Goal: Transaction & Acquisition: Purchase product/service

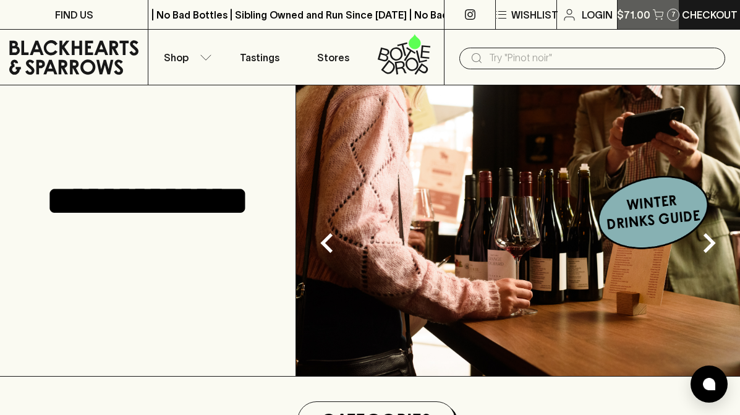
click at [637, 13] on p "$71.00" at bounding box center [633, 14] width 33 height 15
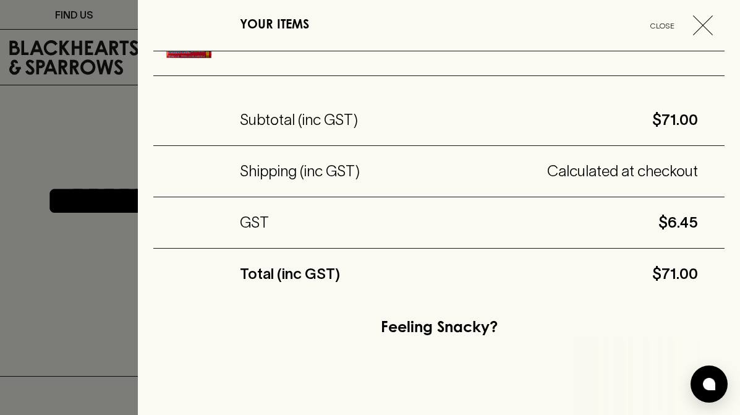
scroll to position [624, 0]
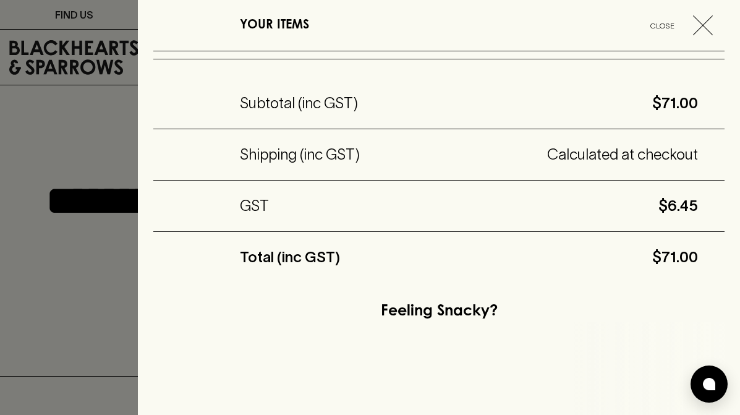
click at [103, 283] on div at bounding box center [370, 207] width 740 height 415
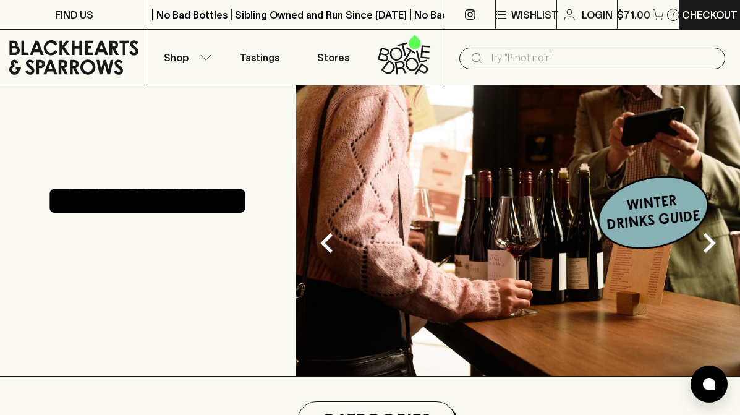
click at [193, 60] on button "Shop" at bounding box center [185, 57] width 74 height 55
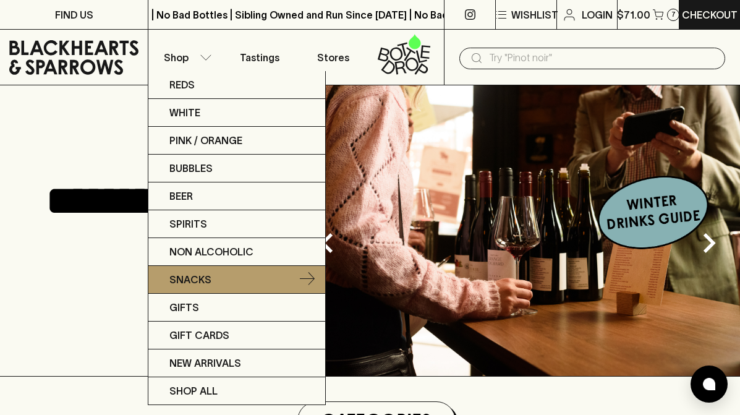
click at [199, 278] on p "Snacks" at bounding box center [191, 279] width 42 height 15
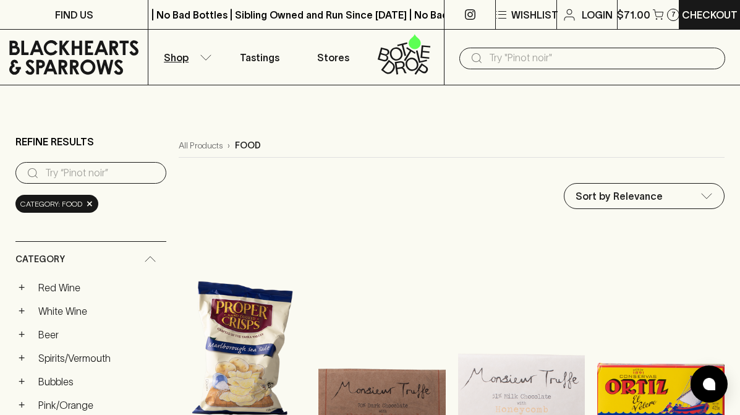
click at [199, 278] on img at bounding box center [242, 333] width 127 height 217
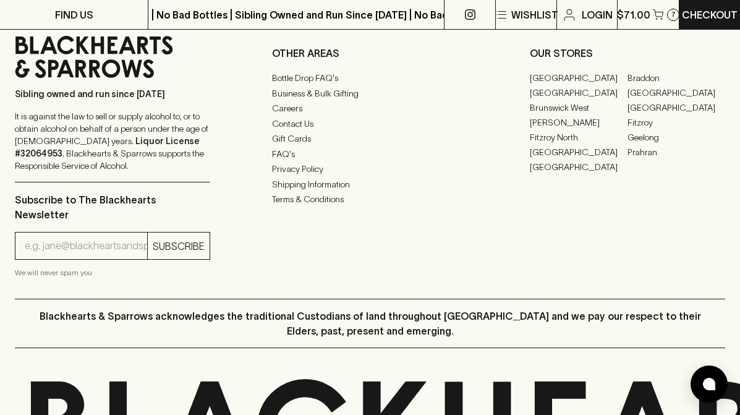
scroll to position [2328, 0]
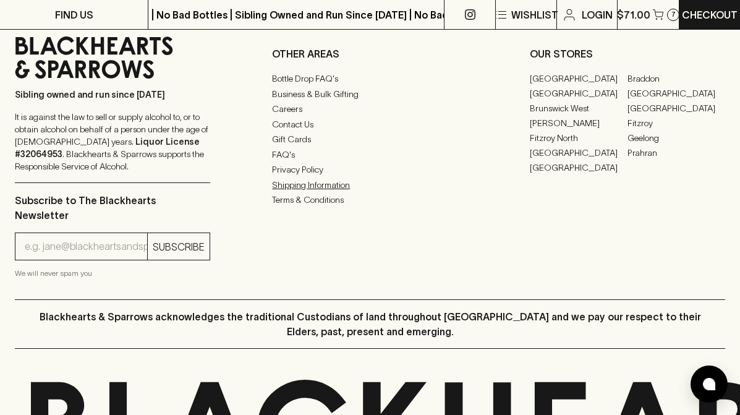
click at [322, 192] on link "Shipping Information" at bounding box center [369, 185] width 195 height 15
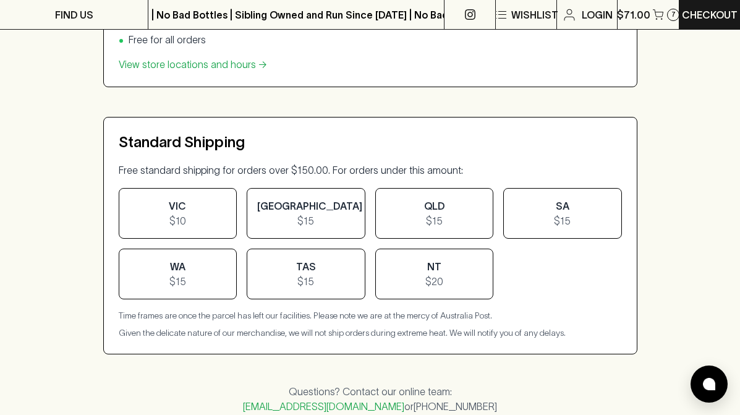
scroll to position [485, 0]
click at [521, 204] on div "SA $15" at bounding box center [563, 212] width 119 height 51
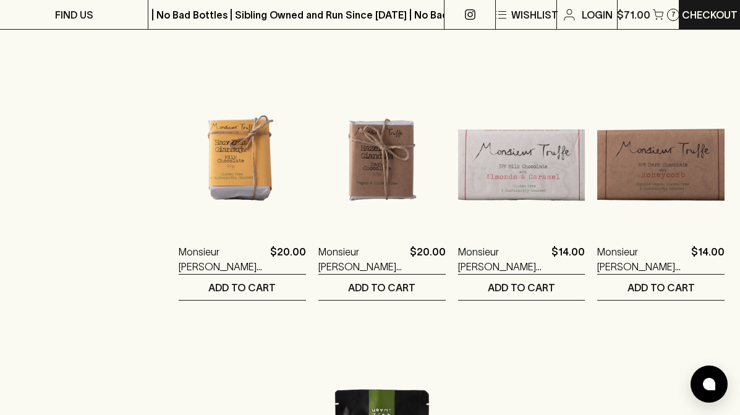
scroll to position [1226, 0]
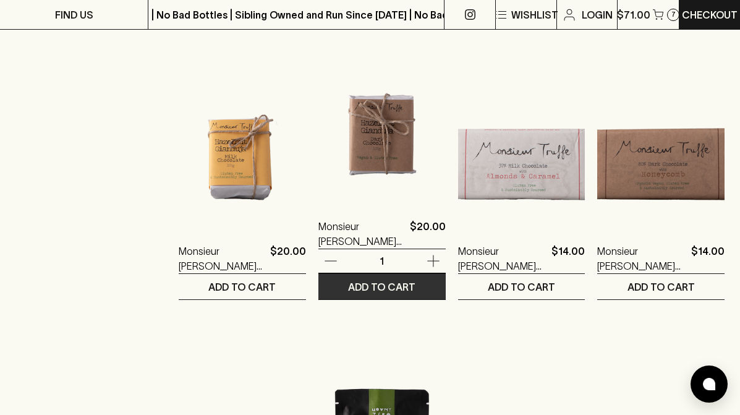
click at [366, 283] on p "ADD TO CART" at bounding box center [381, 287] width 67 height 15
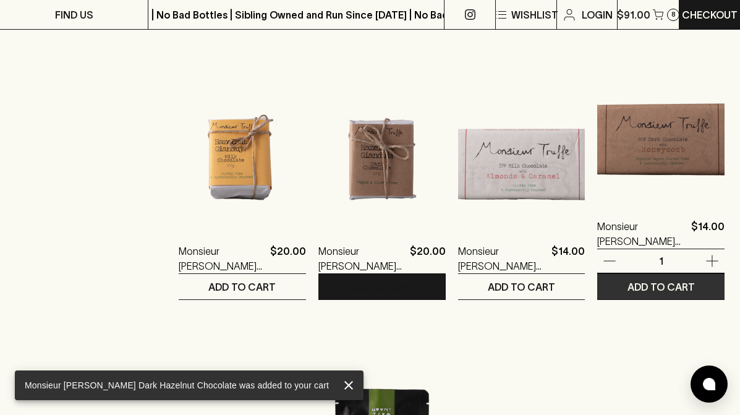
click at [649, 281] on p "ADD TO CART" at bounding box center [661, 287] width 67 height 15
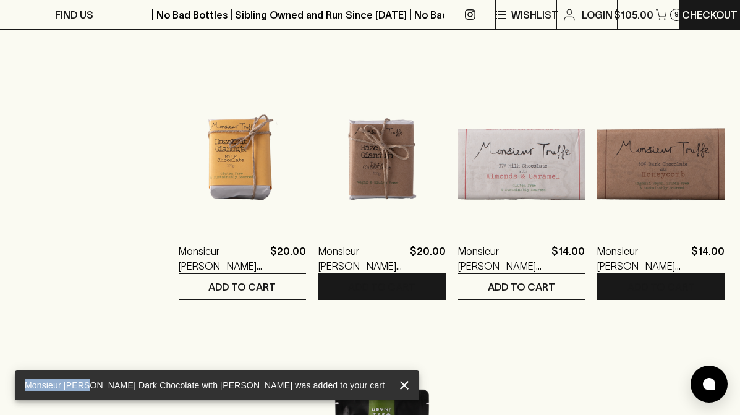
drag, startPoint x: 84, startPoint y: 384, endPoint x: 26, endPoint y: 384, distance: 57.5
click at [26, 384] on div "Monsieur Truffe Dark Chocolate with Honeycomb was added to your cart" at bounding box center [205, 385] width 360 height 22
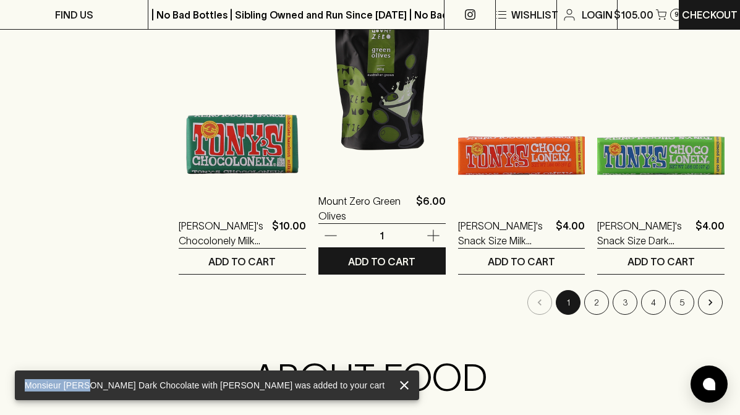
scroll to position [1592, 0]
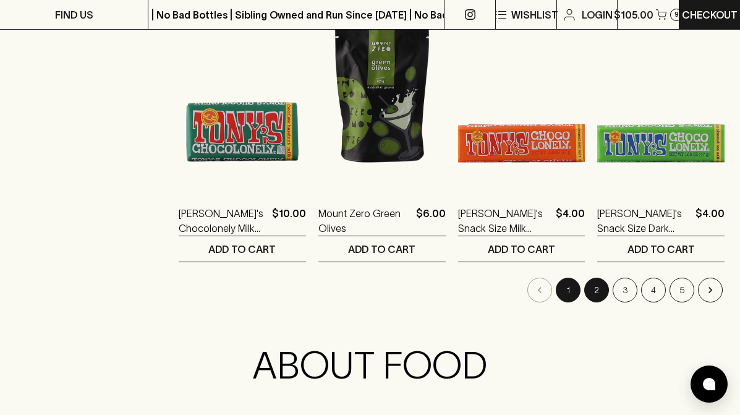
click at [598, 290] on button "2" at bounding box center [597, 290] width 25 height 25
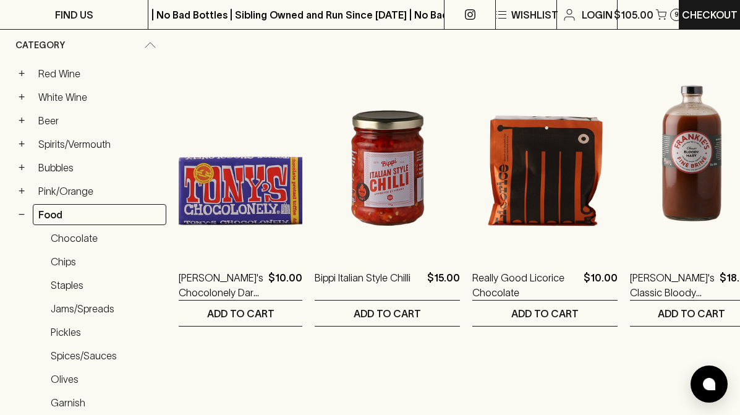
scroll to position [215, 0]
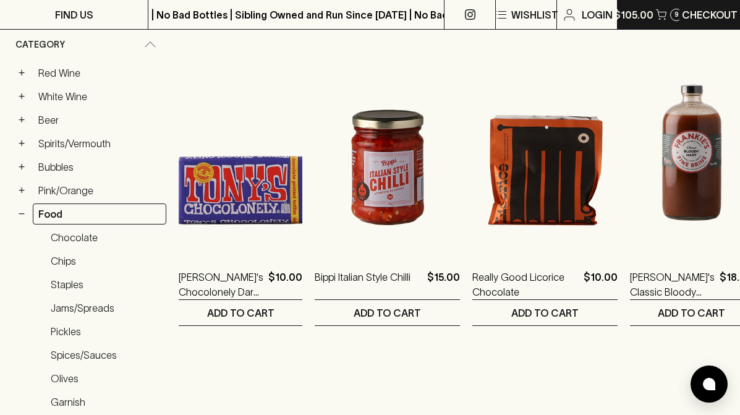
click at [637, 19] on p "$105.00" at bounding box center [634, 14] width 40 height 15
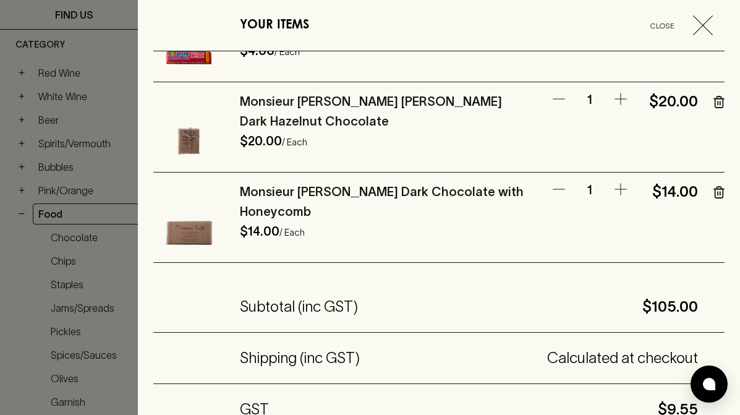
scroll to position [613, 0]
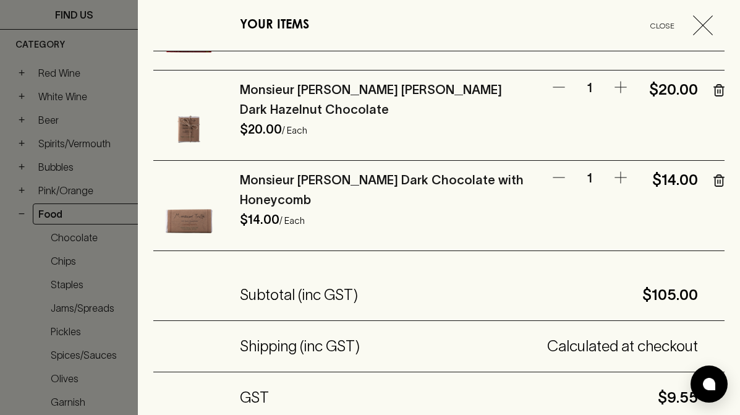
click at [92, 251] on div at bounding box center [370, 207] width 740 height 415
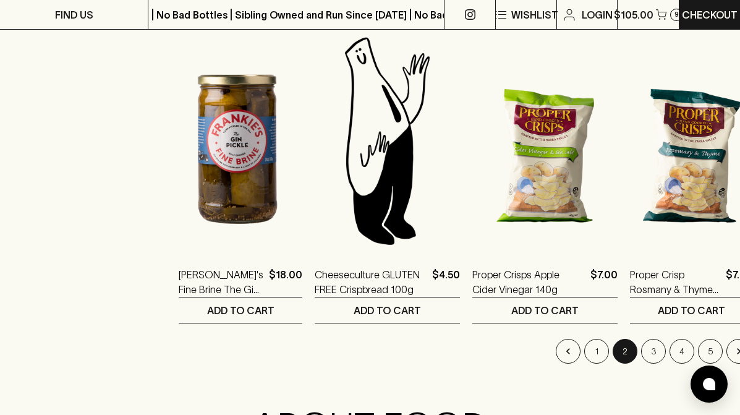
scroll to position [1532, 0]
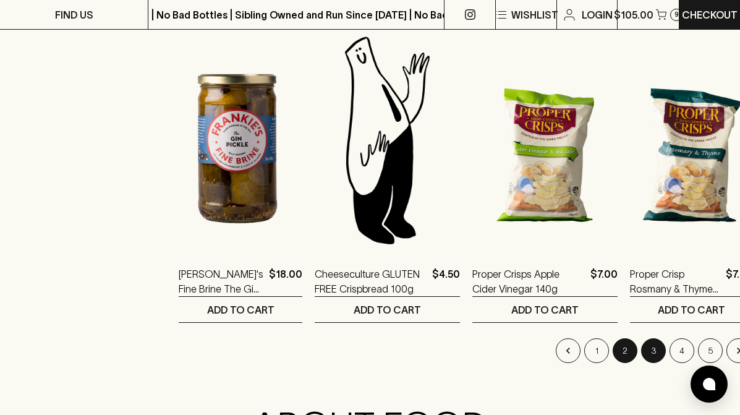
click at [642, 348] on button "3" at bounding box center [654, 350] width 25 height 25
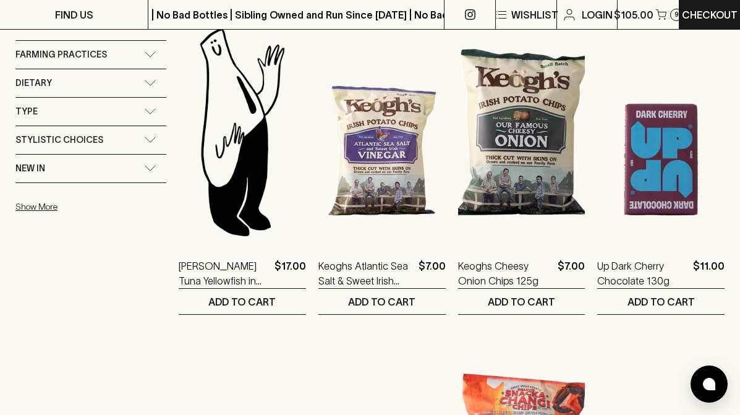
scroll to position [882, 0]
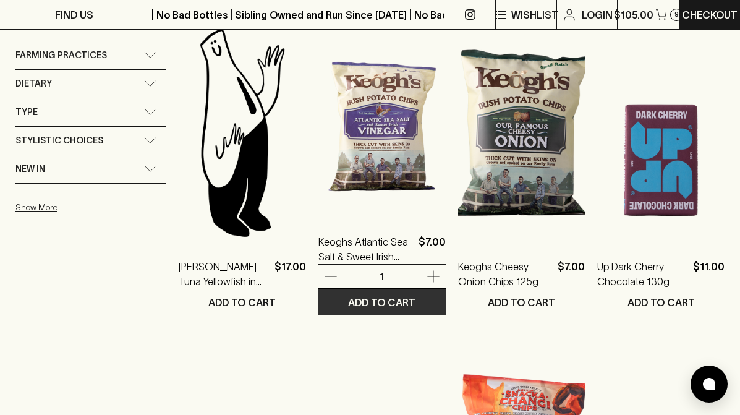
click at [423, 305] on button "ADD TO CART" at bounding box center [382, 302] width 127 height 25
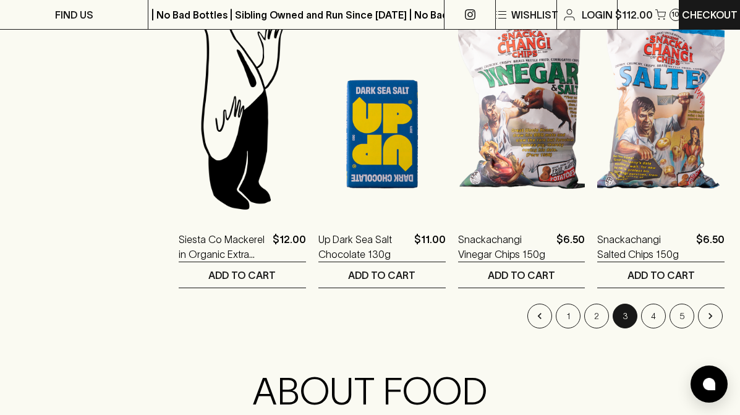
scroll to position [1566, 0]
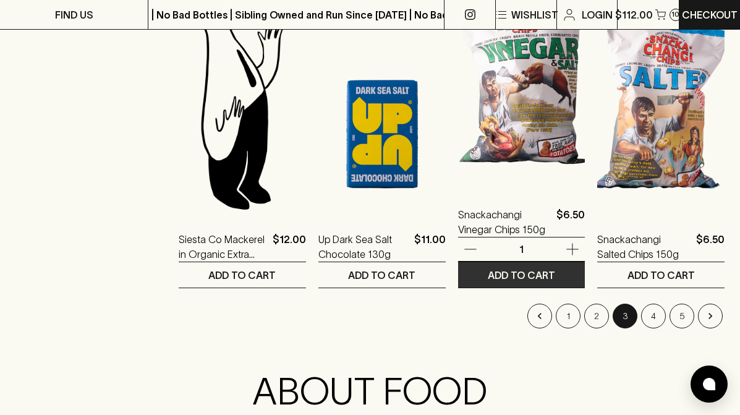
click at [529, 278] on p "ADD TO CART" at bounding box center [521, 275] width 67 height 15
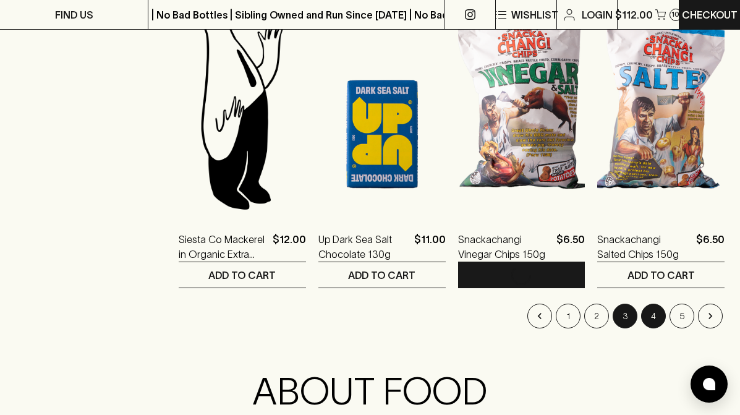
click at [659, 317] on button "4" at bounding box center [654, 316] width 25 height 25
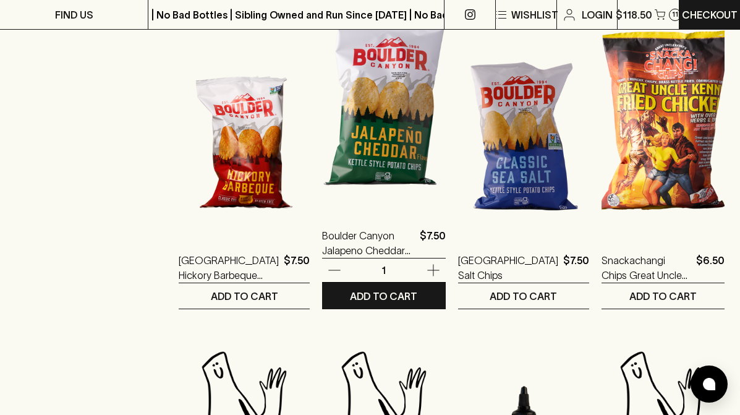
scroll to position [1218, 0]
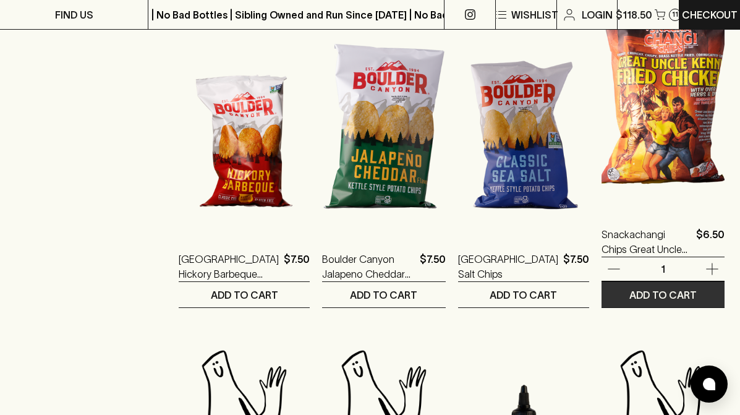
click at [682, 300] on p "ADD TO CART" at bounding box center [663, 295] width 67 height 15
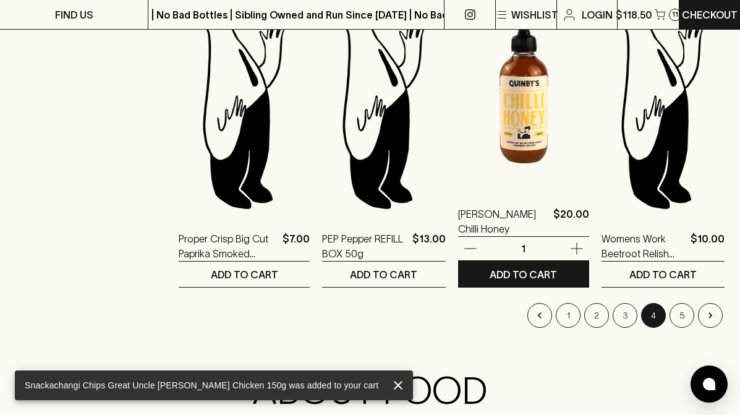
scroll to position [1569, 0]
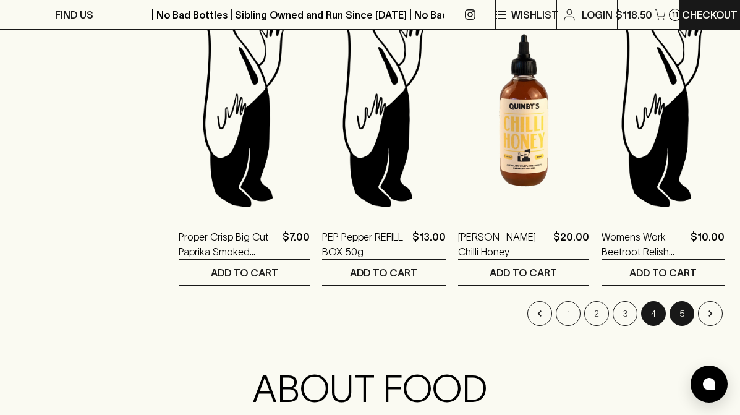
click at [678, 312] on button "5" at bounding box center [682, 313] width 25 height 25
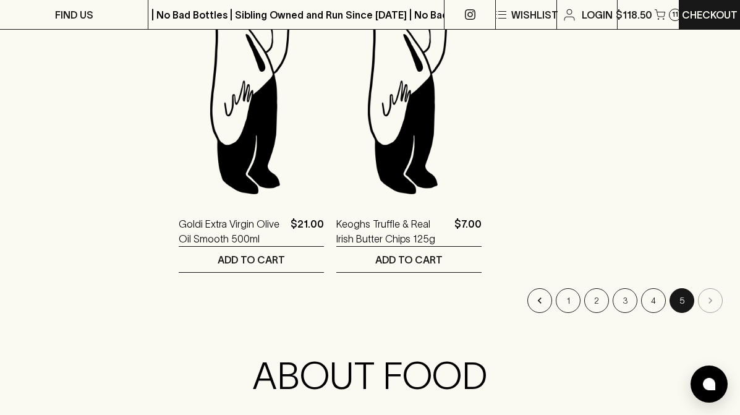
scroll to position [1258, 0]
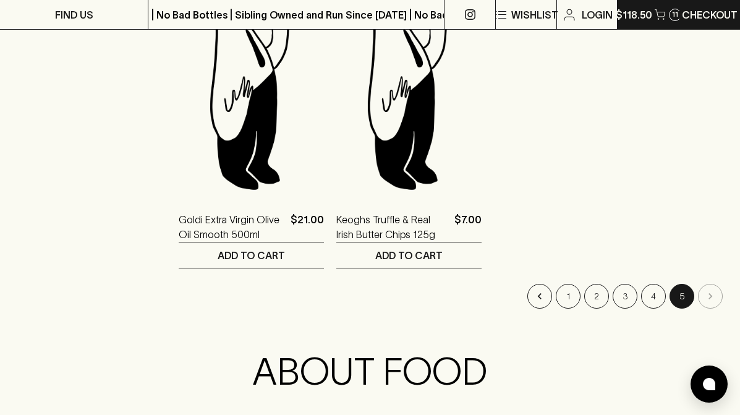
click at [643, 22] on button "$118.50 11" at bounding box center [648, 14] width 61 height 29
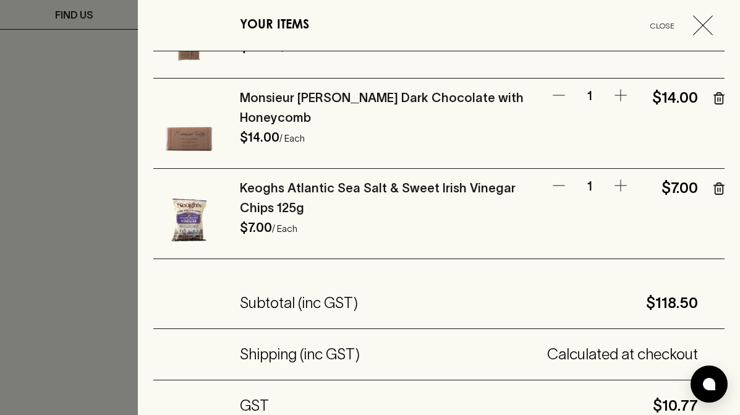
scroll to position [694, 0]
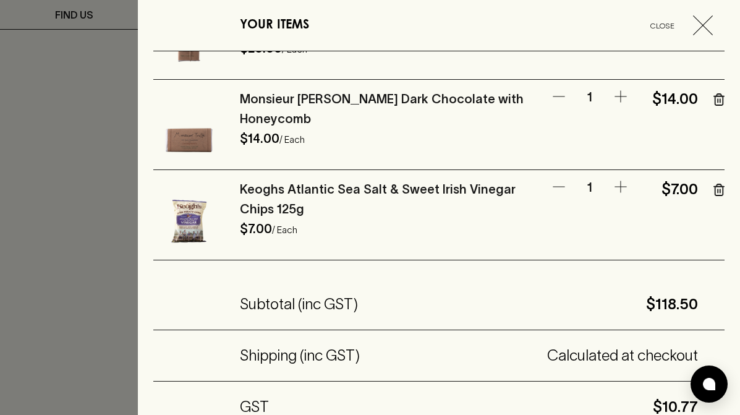
click at [91, 279] on div at bounding box center [370, 207] width 740 height 415
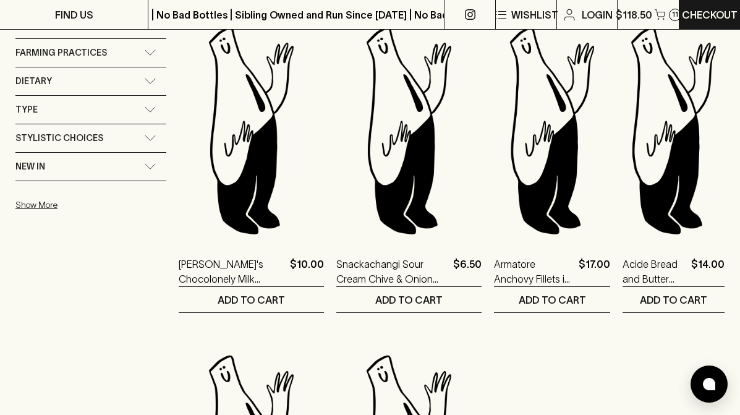
scroll to position [864, 0]
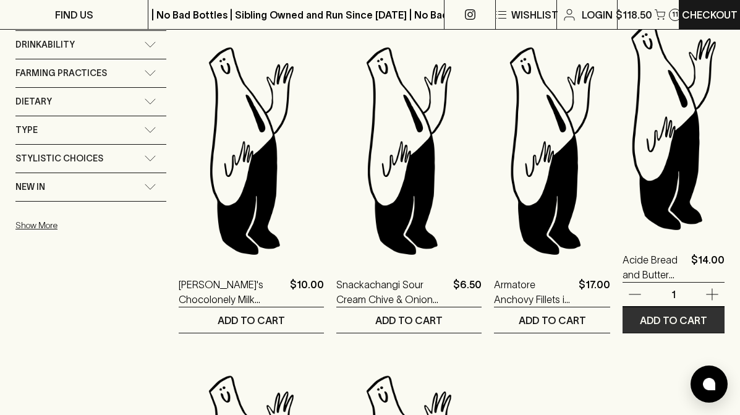
click at [672, 319] on p "ADD TO CART" at bounding box center [673, 320] width 67 height 15
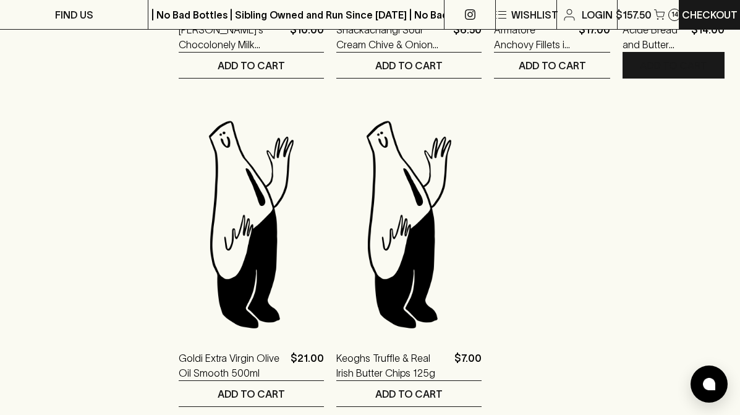
scroll to position [1331, 0]
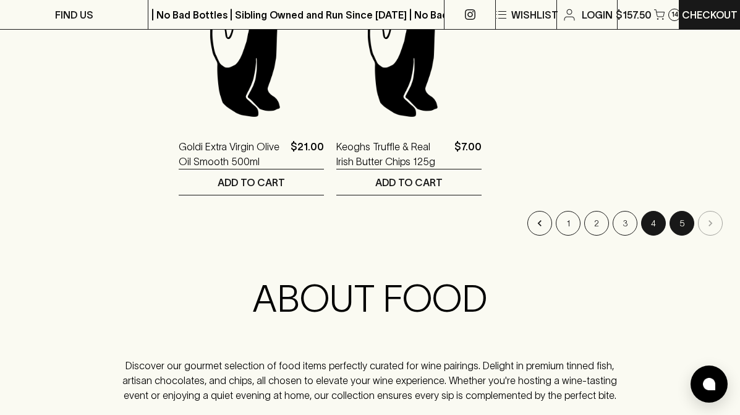
click at [650, 223] on button "4" at bounding box center [654, 223] width 25 height 25
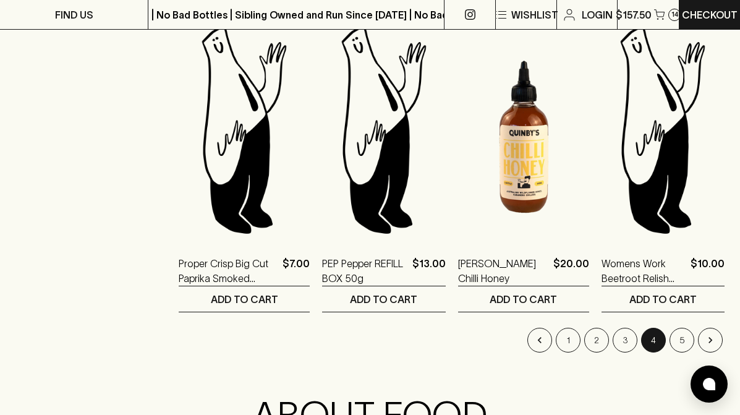
scroll to position [1543, 0]
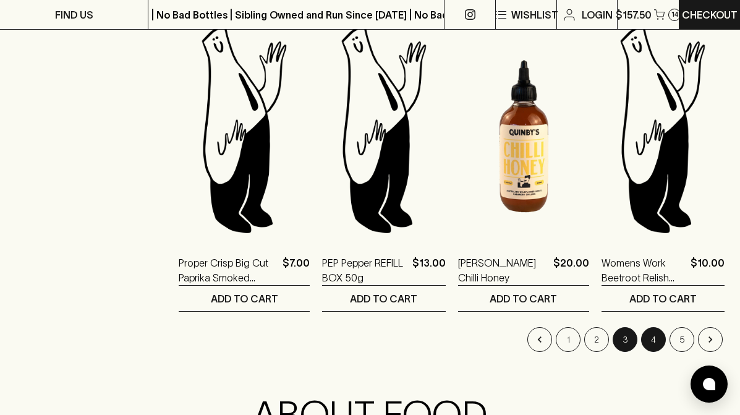
click at [626, 338] on button "3" at bounding box center [625, 339] width 25 height 25
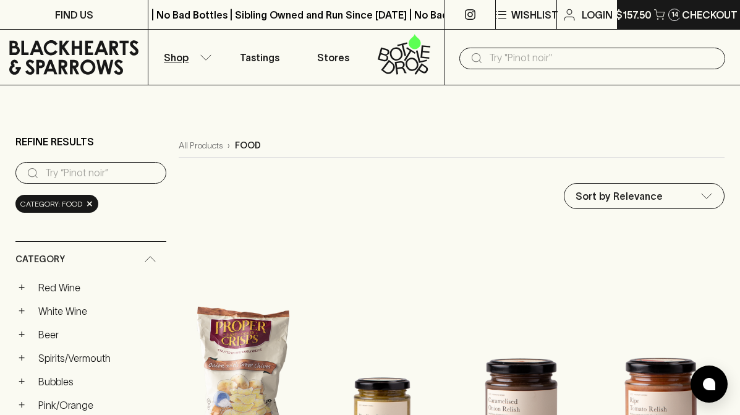
click at [648, 14] on p "$157.50" at bounding box center [634, 14] width 36 height 15
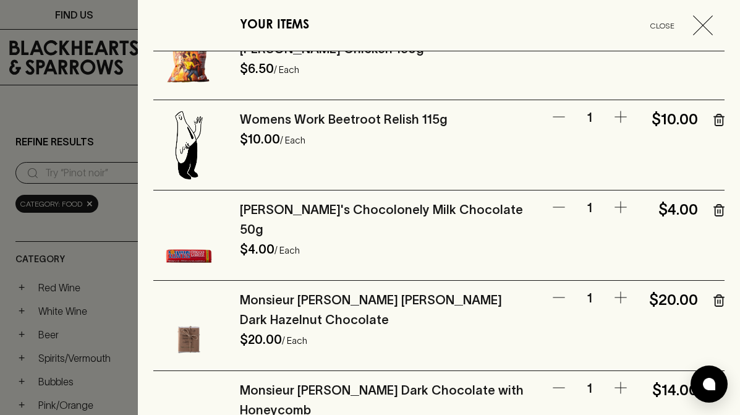
scroll to position [403, 0]
click at [95, 234] on div at bounding box center [370, 207] width 740 height 415
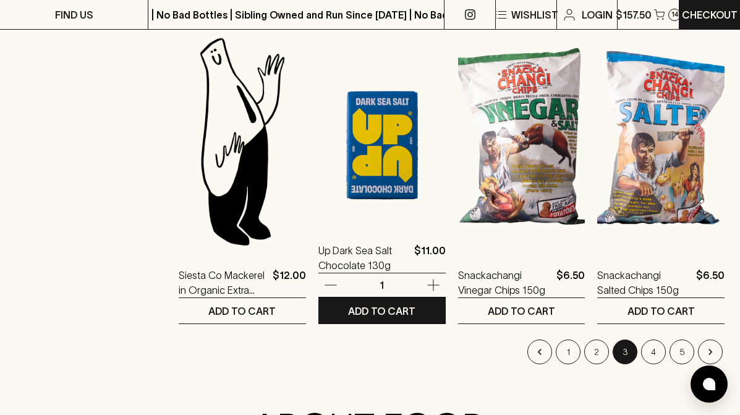
scroll to position [1531, 0]
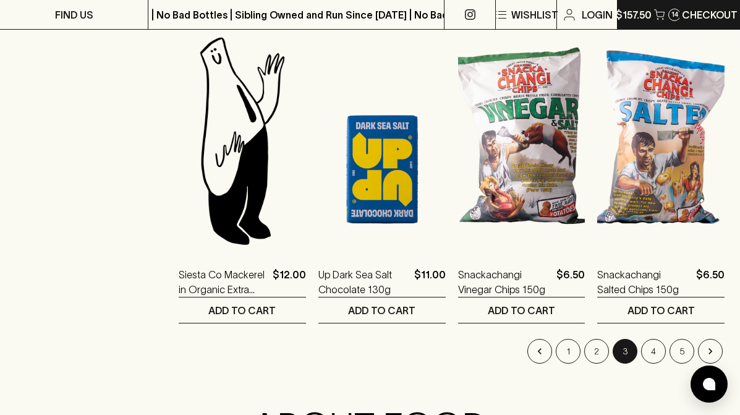
click at [631, 15] on p "$157.50" at bounding box center [634, 14] width 36 height 15
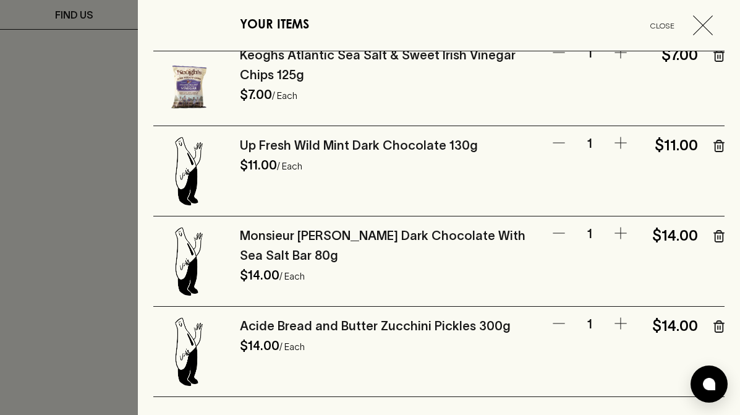
scroll to position [844, 0]
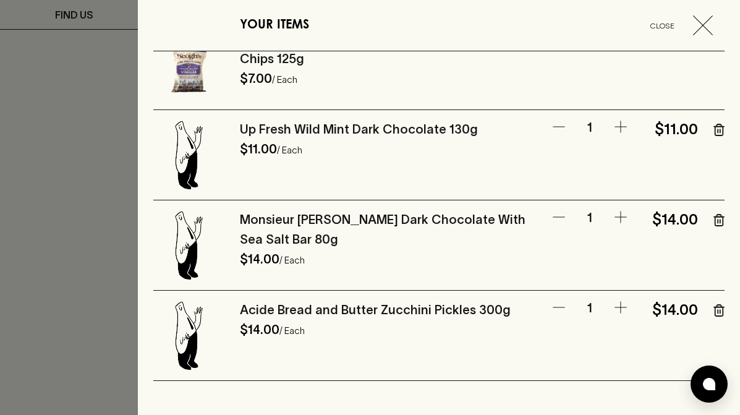
click at [74, 259] on div at bounding box center [370, 207] width 740 height 415
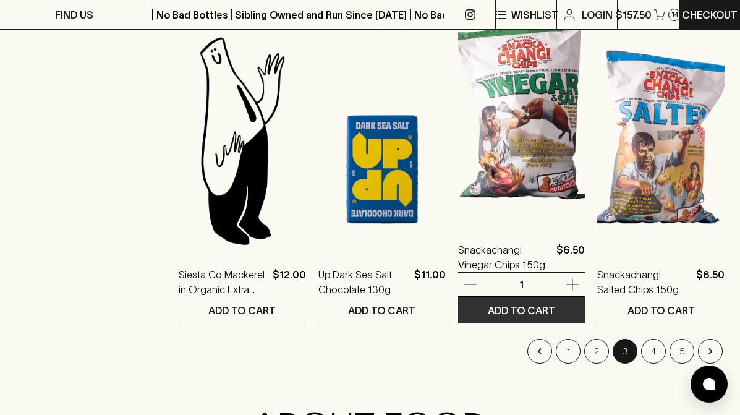
click at [549, 308] on p "ADD TO CART" at bounding box center [521, 310] width 67 height 15
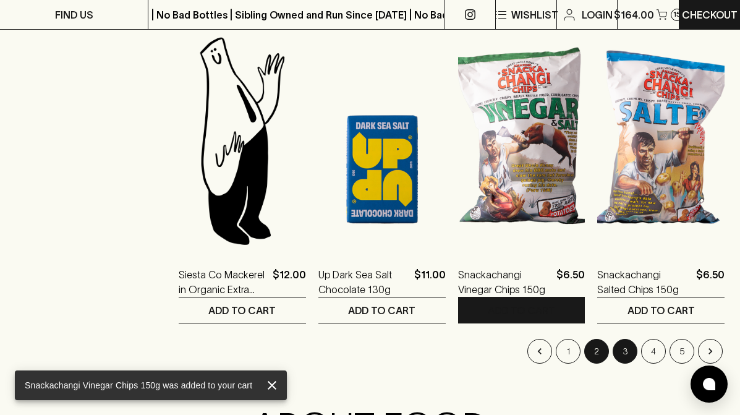
click at [596, 352] on button "2" at bounding box center [597, 351] width 25 height 25
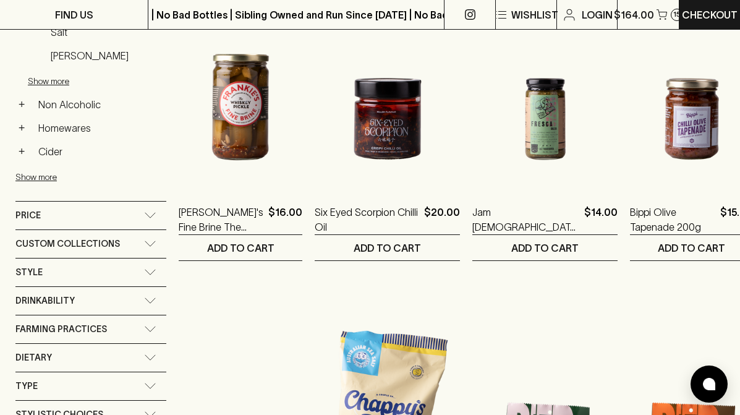
scroll to position [606, 0]
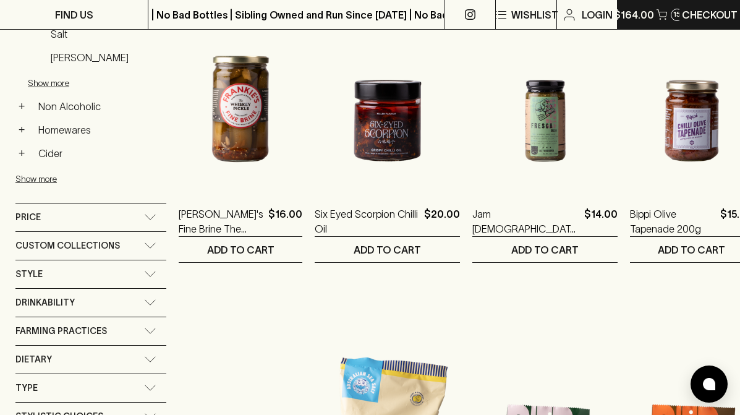
click at [648, 17] on p "$164.00" at bounding box center [634, 14] width 40 height 15
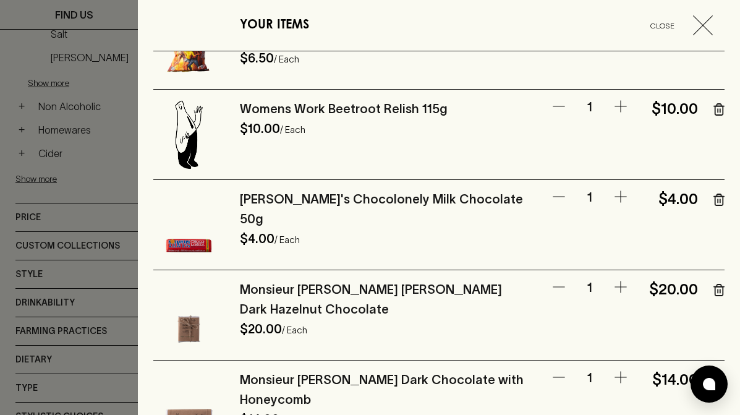
scroll to position [416, 0]
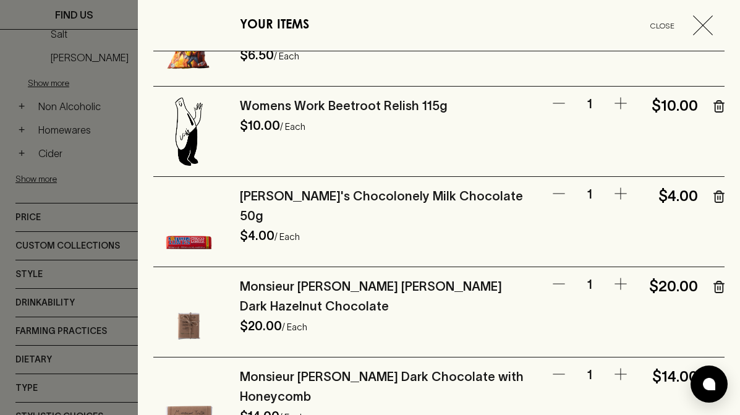
click at [97, 293] on div at bounding box center [370, 207] width 740 height 415
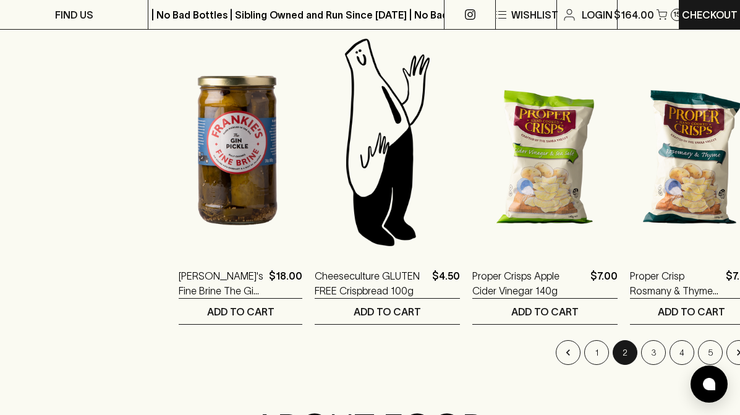
scroll to position [1532, 0]
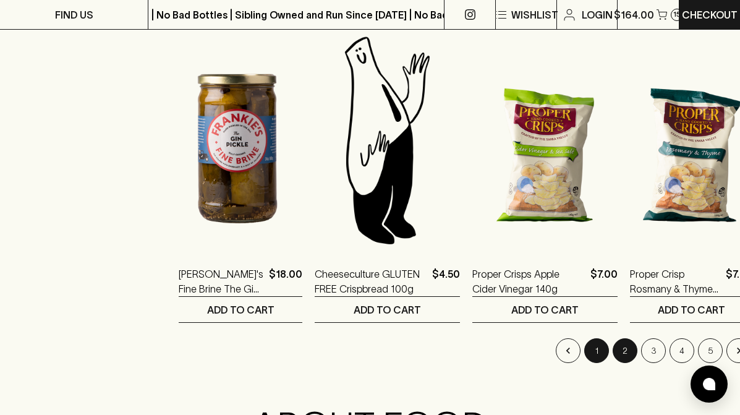
click at [585, 352] on button "1" at bounding box center [597, 350] width 25 height 25
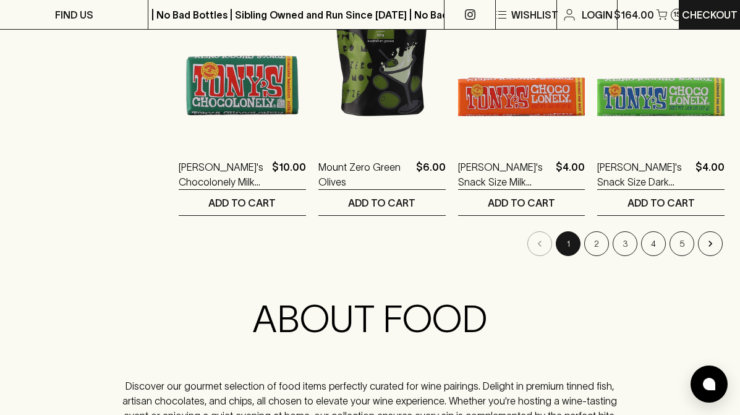
scroll to position [1639, 0]
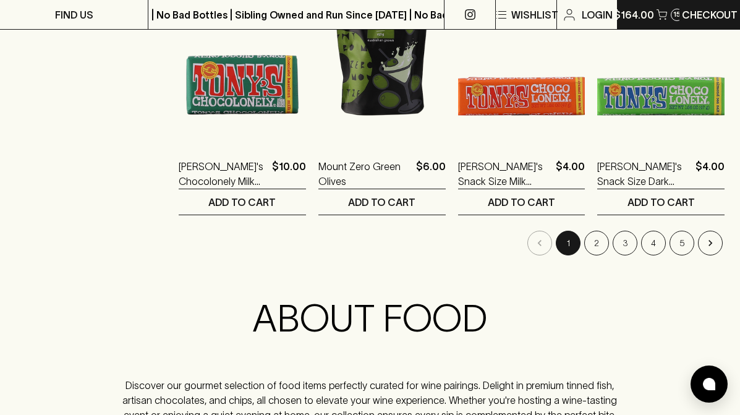
click at [642, 13] on p "$164.00" at bounding box center [634, 14] width 40 height 15
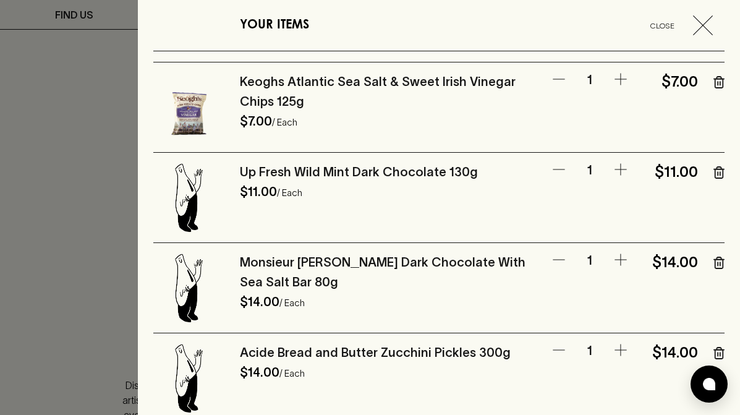
scroll to position [804, 0]
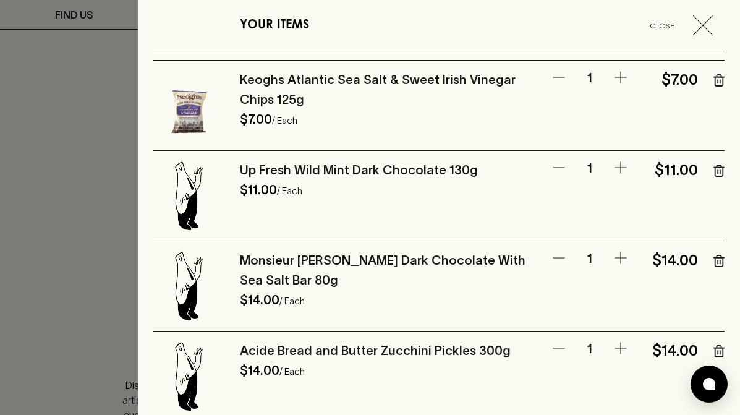
click at [718, 168] on icon "button" at bounding box center [719, 171] width 11 height 12
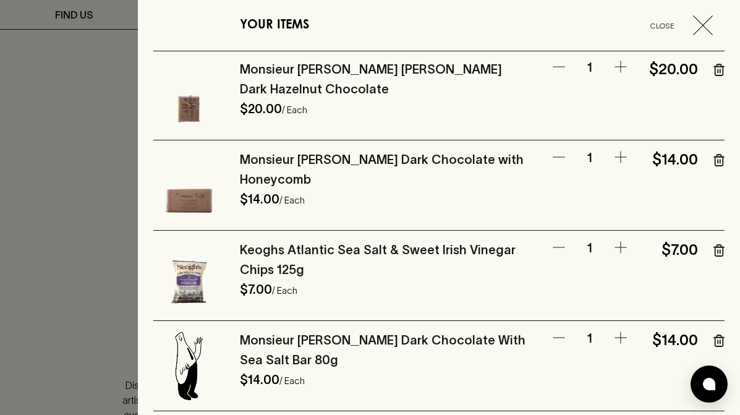
scroll to position [633, 0]
click at [624, 156] on icon "button" at bounding box center [621, 157] width 15 height 15
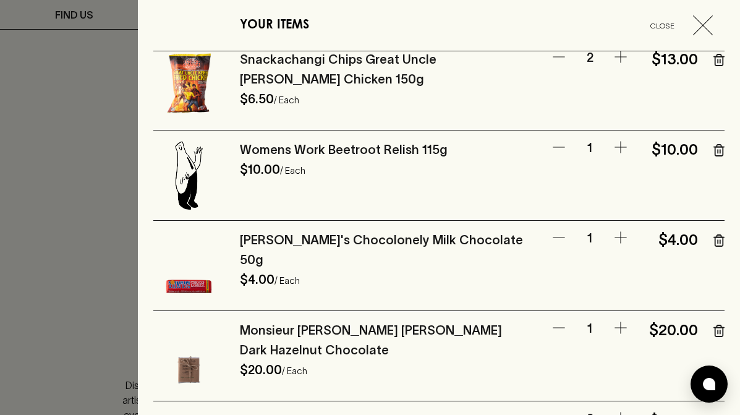
scroll to position [374, 0]
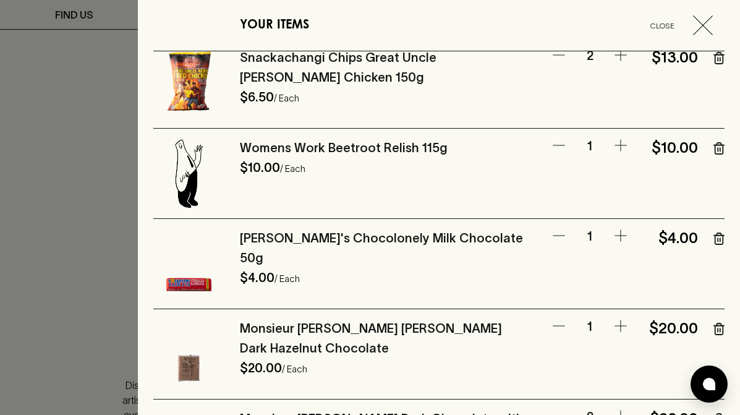
click at [84, 272] on div at bounding box center [370, 207] width 740 height 415
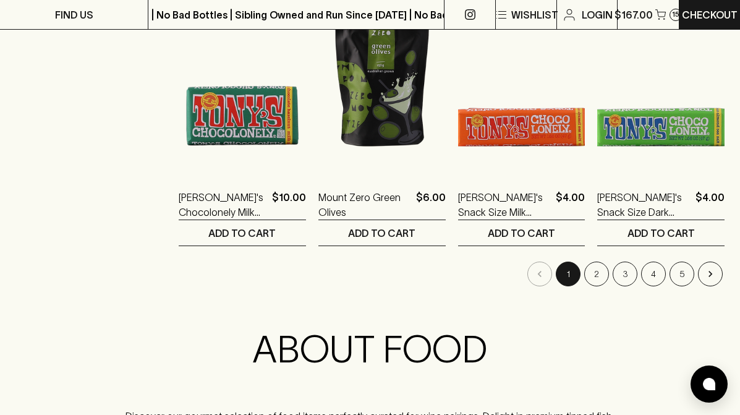
scroll to position [1652, 0]
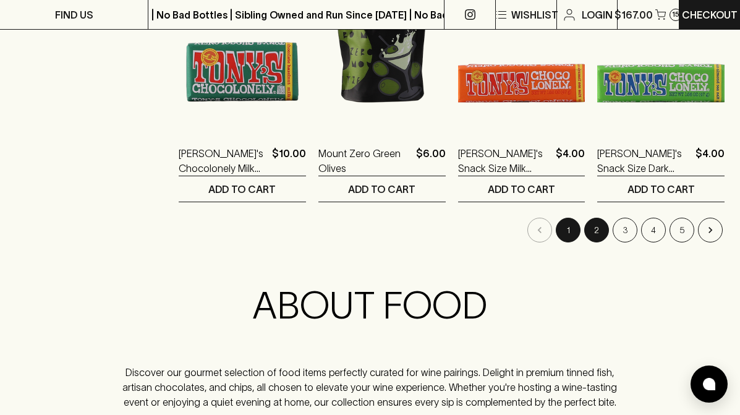
click at [598, 230] on button "2" at bounding box center [597, 230] width 25 height 25
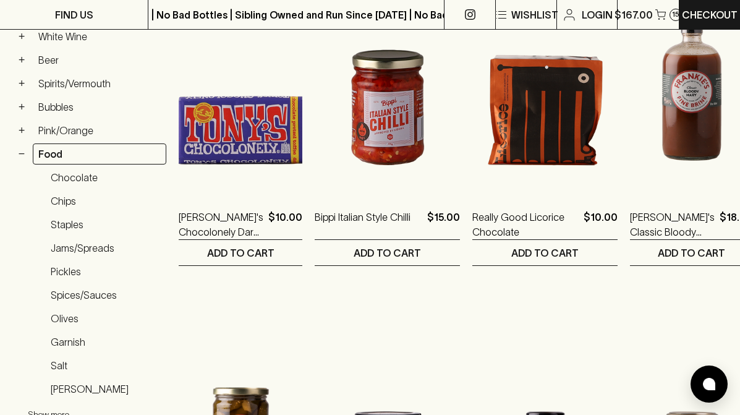
scroll to position [278, 0]
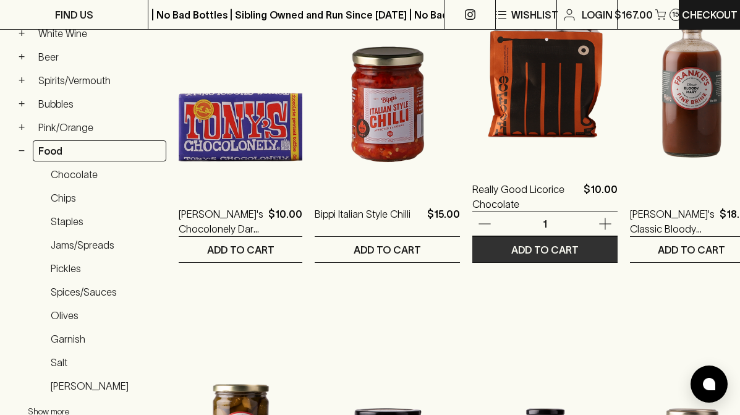
click at [519, 246] on p "ADD TO CART" at bounding box center [545, 249] width 67 height 15
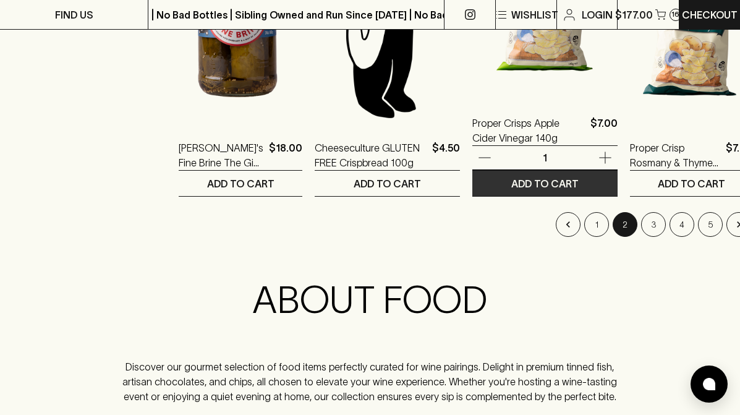
scroll to position [1672, 0]
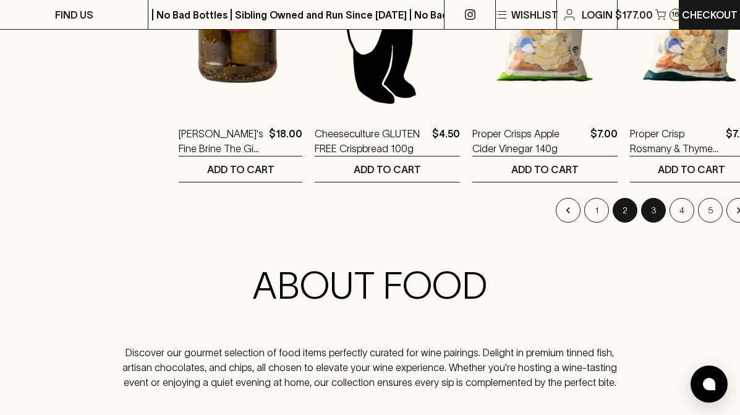
click at [642, 205] on button "3" at bounding box center [654, 210] width 25 height 25
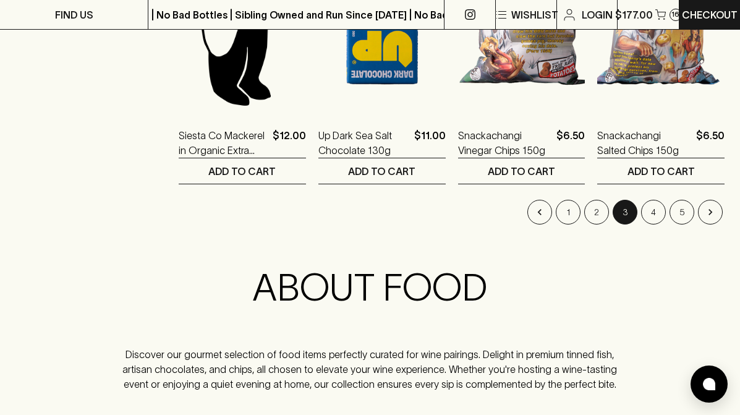
scroll to position [1673, 0]
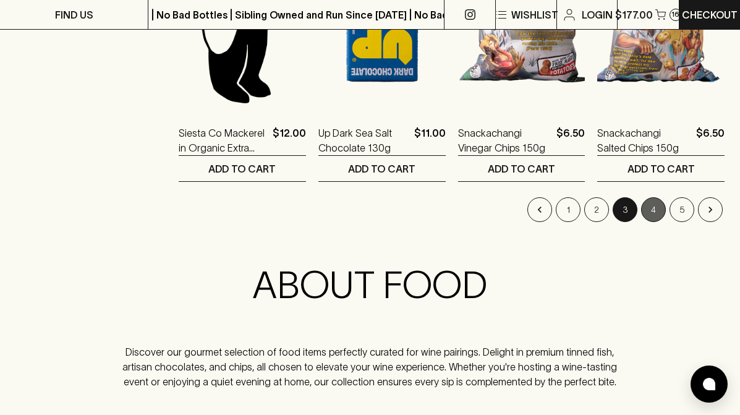
click at [652, 212] on button "4" at bounding box center [654, 209] width 25 height 25
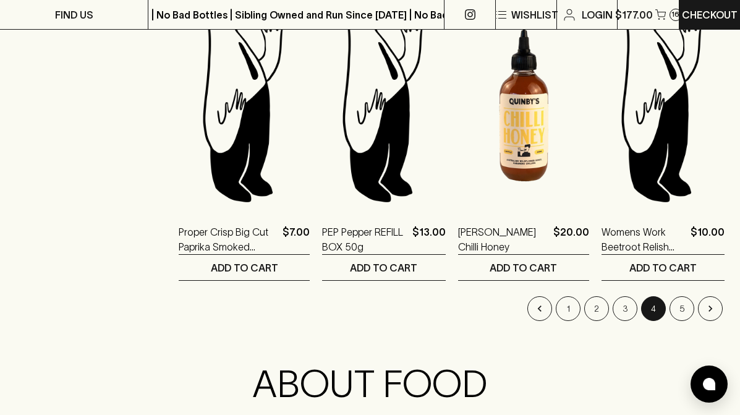
scroll to position [1574, 0]
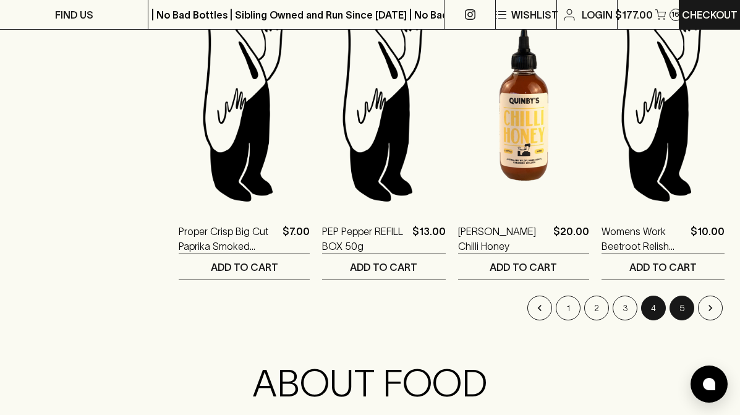
click at [685, 312] on button "5" at bounding box center [682, 308] width 25 height 25
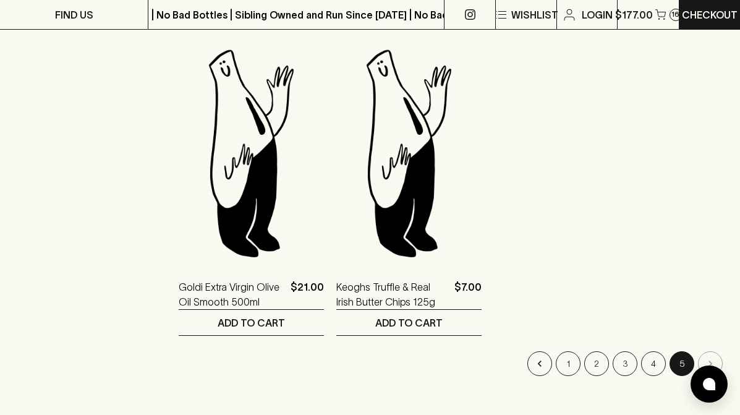
scroll to position [1258, 0]
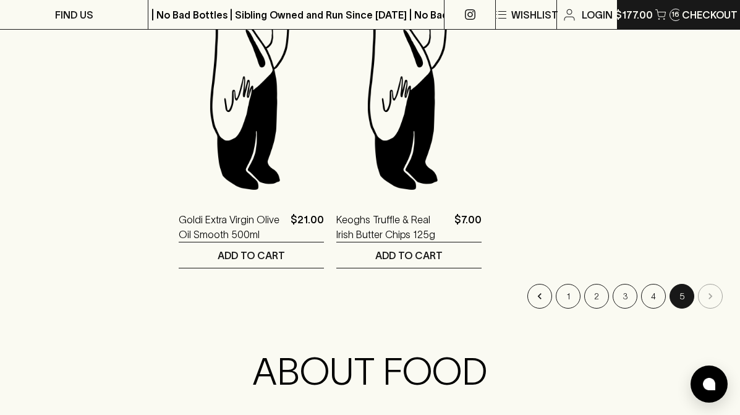
click at [638, 11] on p "$177.00" at bounding box center [635, 14] width 38 height 15
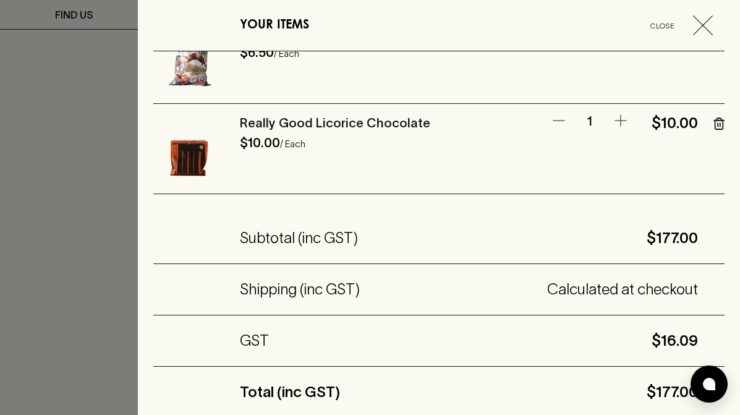
scroll to position [1121, 0]
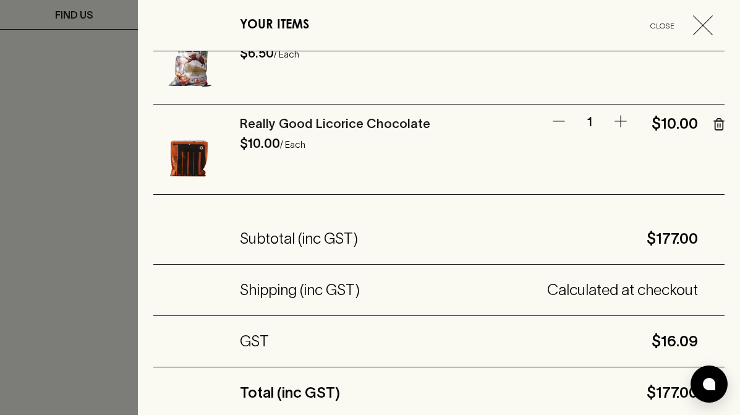
click at [718, 124] on icon "button" at bounding box center [718, 125] width 0 height 3
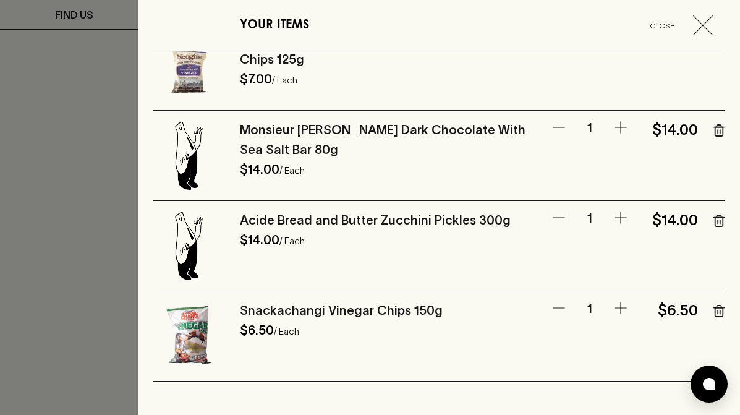
scroll to position [844, 0]
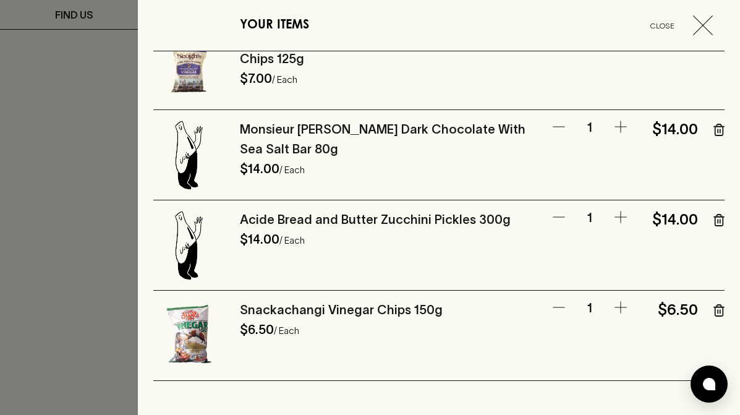
click at [72, 337] on div at bounding box center [370, 207] width 740 height 415
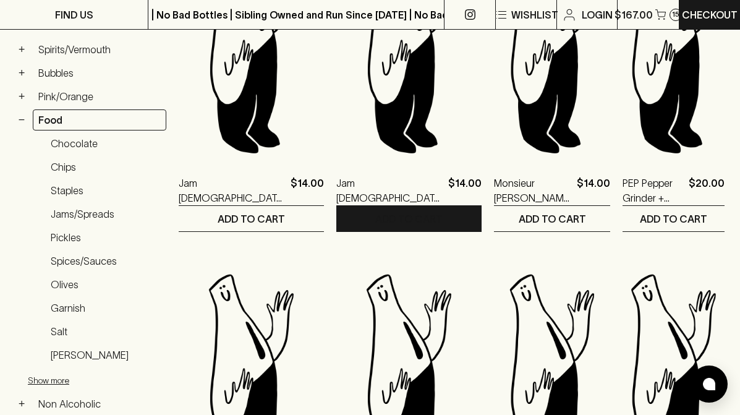
scroll to position [308, 0]
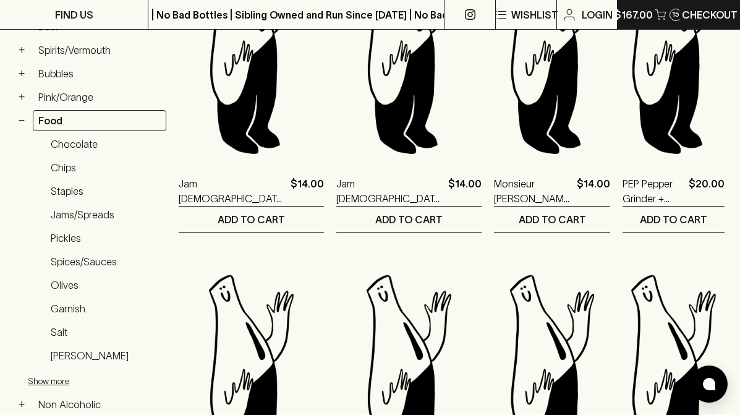
click at [638, 16] on p "$167.00" at bounding box center [634, 14] width 38 height 15
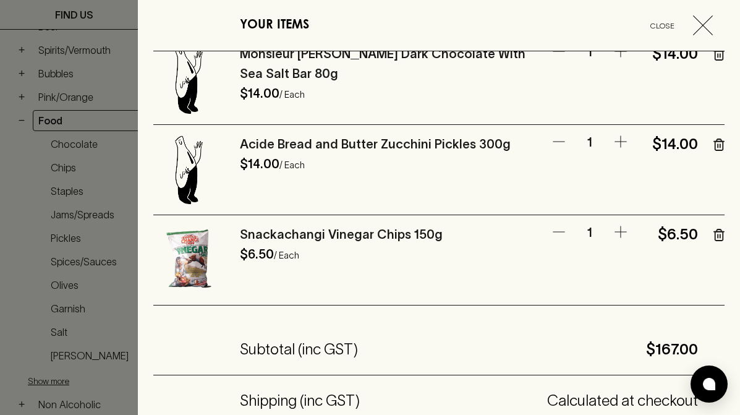
scroll to position [914, 0]
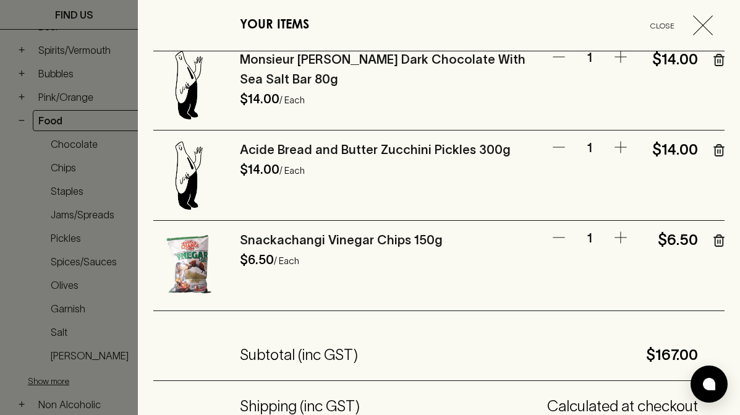
click at [624, 146] on icon "button" at bounding box center [621, 147] width 15 height 15
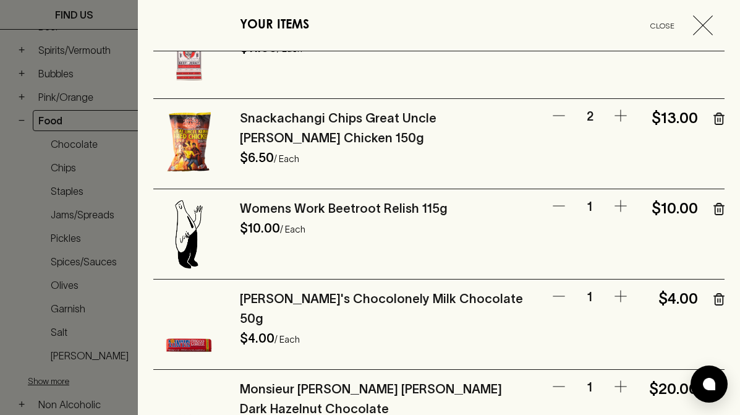
scroll to position [320, 0]
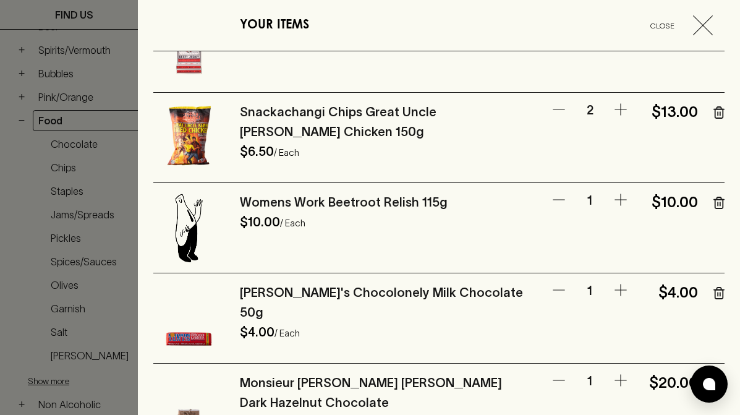
click at [62, 287] on div at bounding box center [370, 207] width 740 height 415
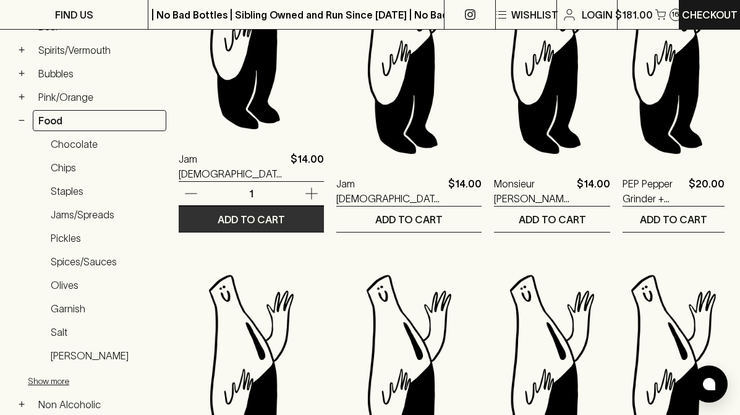
click at [218, 217] on p "ADD TO CART" at bounding box center [251, 219] width 67 height 15
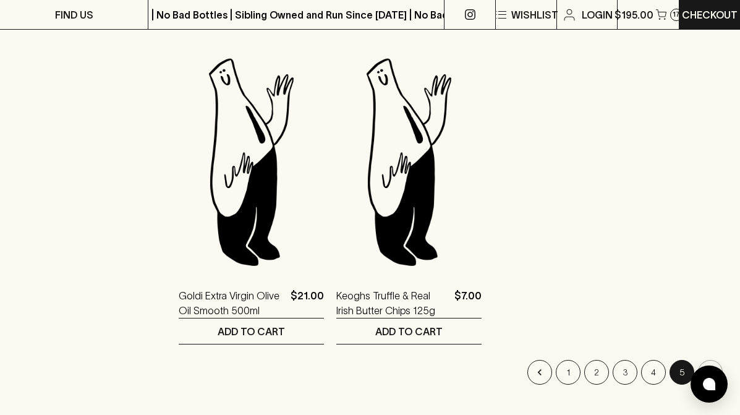
scroll to position [1182, 0]
click at [651, 368] on button "4" at bounding box center [654, 371] width 25 height 25
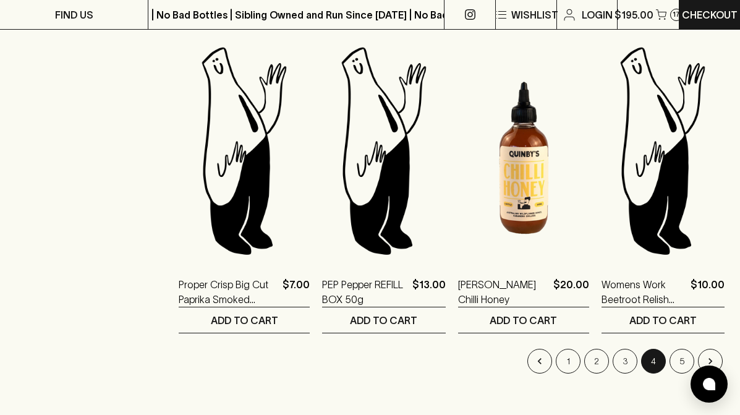
scroll to position [1522, 0]
click at [632, 364] on button "3" at bounding box center [625, 360] width 25 height 25
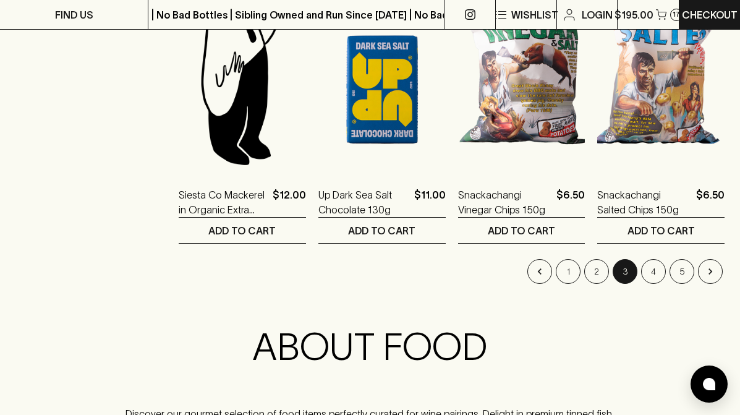
scroll to position [1612, 0]
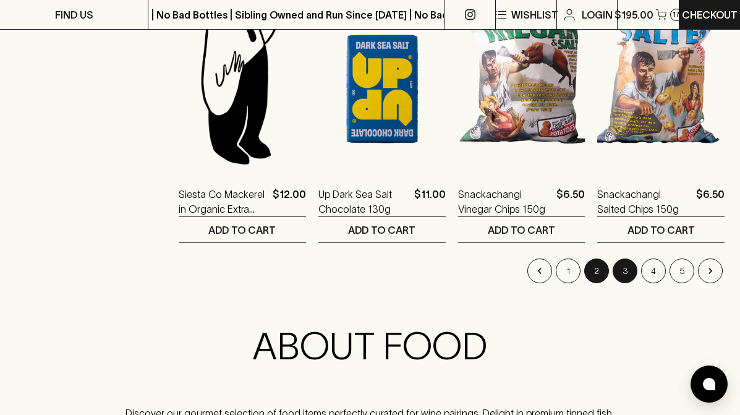
click at [599, 274] on button "2" at bounding box center [597, 271] width 25 height 25
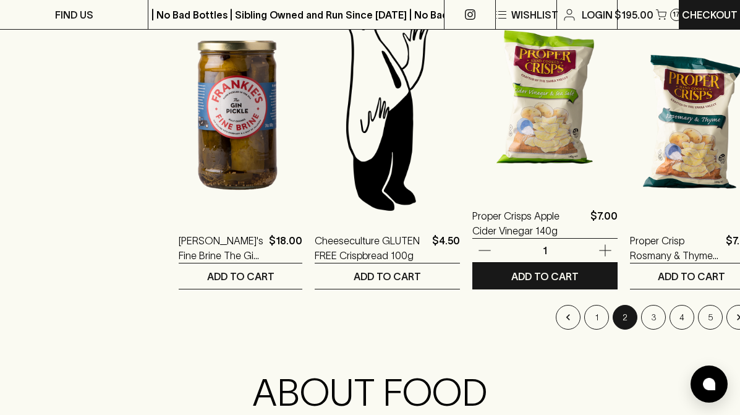
scroll to position [1577, 0]
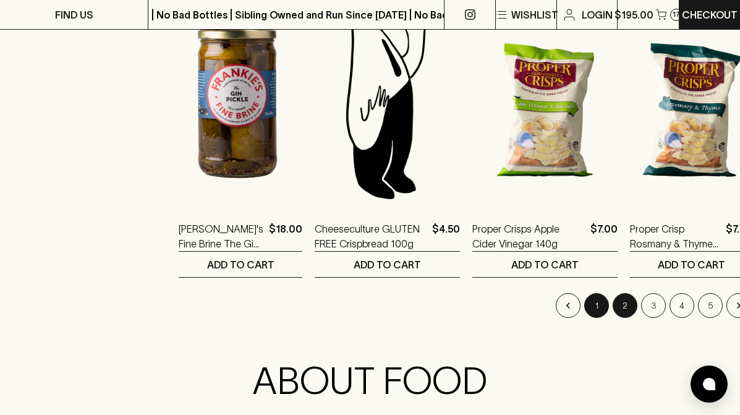
click at [585, 308] on button "1" at bounding box center [597, 305] width 25 height 25
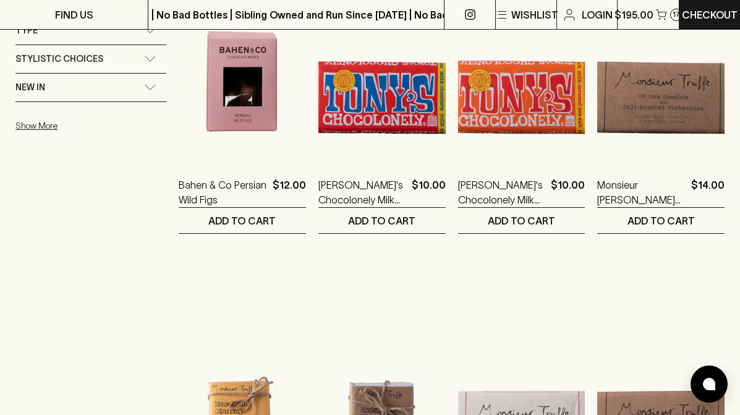
scroll to position [961, 0]
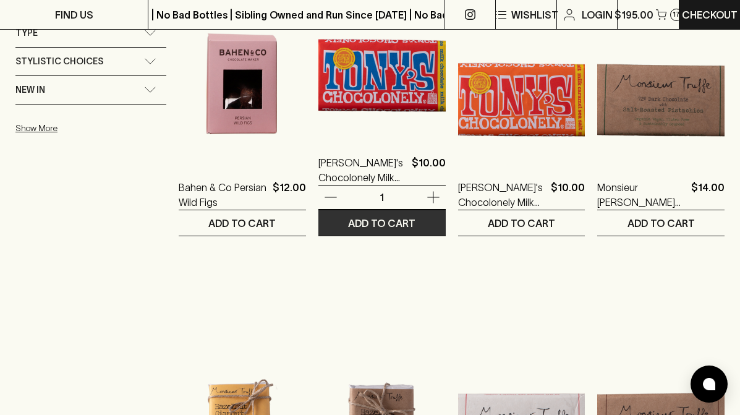
click at [410, 220] on p "ADD TO CART" at bounding box center [381, 223] width 67 height 15
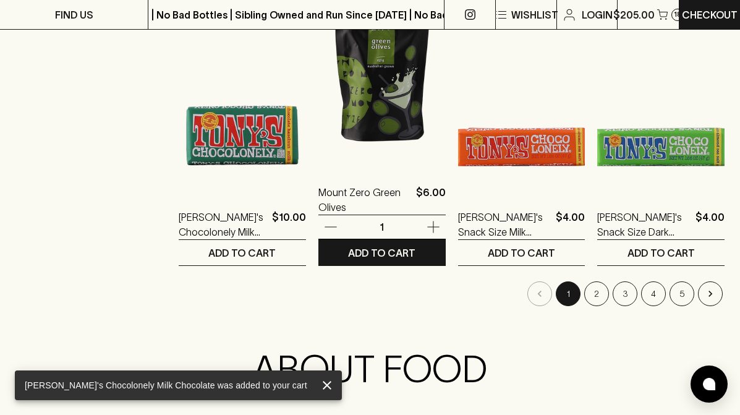
scroll to position [1612, 0]
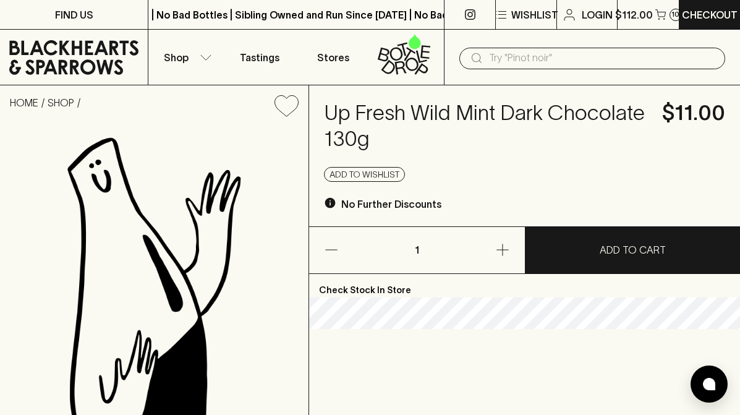
click at [408, 112] on h4 "Up Fresh Wild Mint Dark Chocolate 130g" at bounding box center [486, 126] width 324 height 52
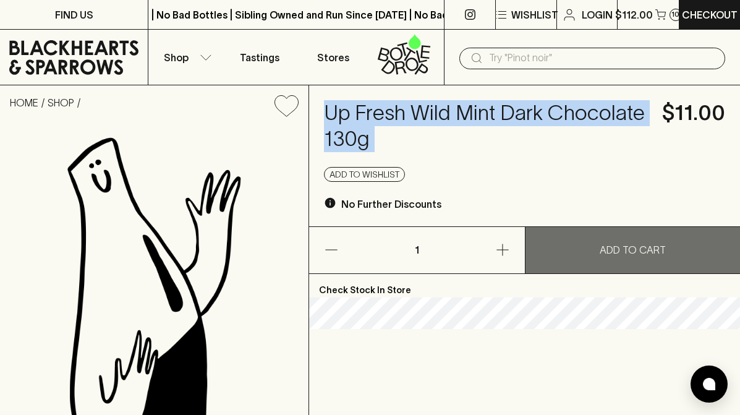
click at [614, 243] on p "ADD TO CART" at bounding box center [633, 249] width 66 height 15
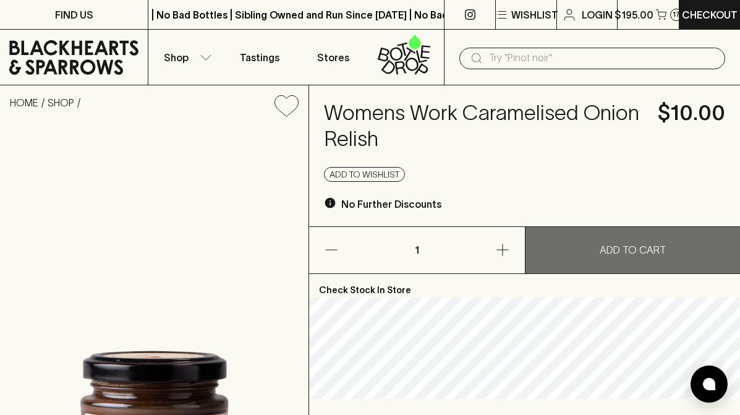
click at [611, 246] on p "ADD TO CART" at bounding box center [633, 249] width 66 height 15
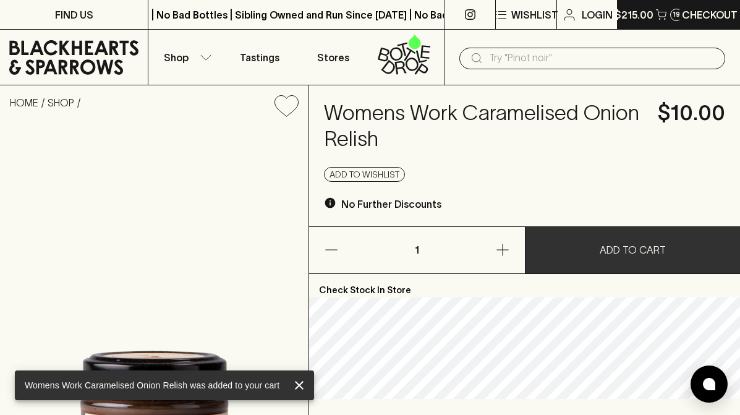
click at [642, 13] on p "$215.00" at bounding box center [634, 14] width 39 height 15
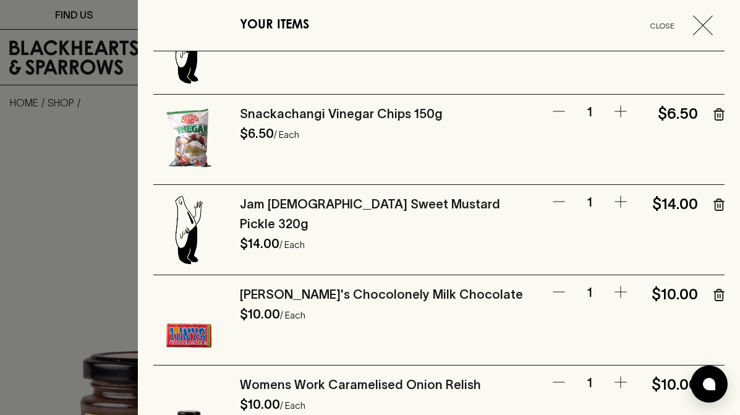
scroll to position [1046, 0]
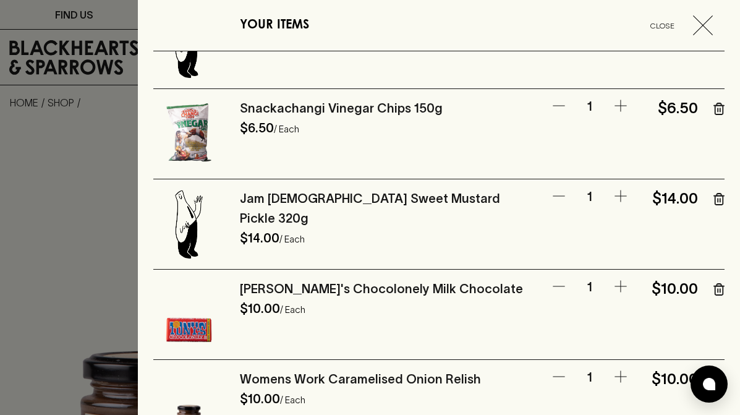
click at [717, 200] on icon "button" at bounding box center [719, 199] width 11 height 12
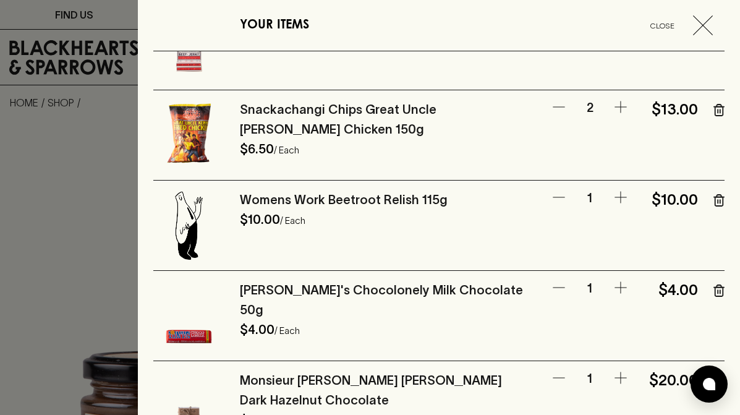
scroll to position [322, 0]
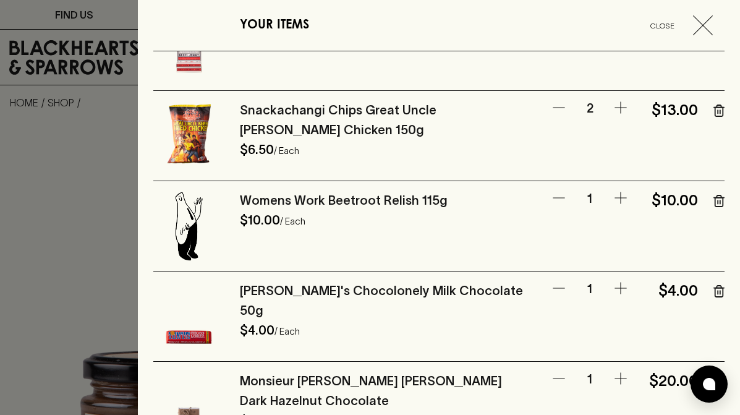
click at [718, 293] on icon "button" at bounding box center [718, 292] width 0 height 3
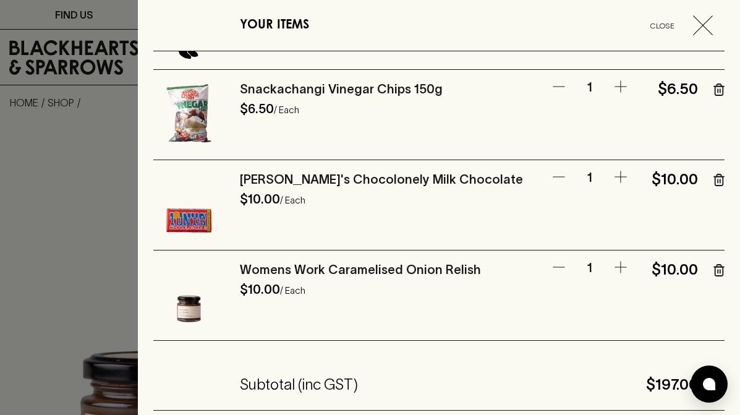
scroll to position [981, 0]
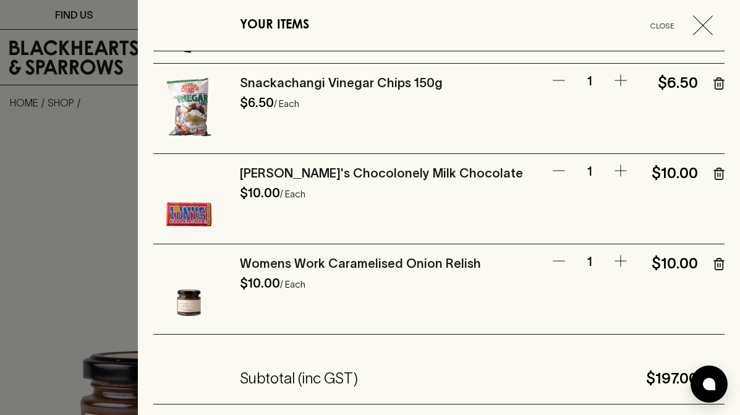
click at [717, 264] on icon "button" at bounding box center [719, 264] width 11 height 12
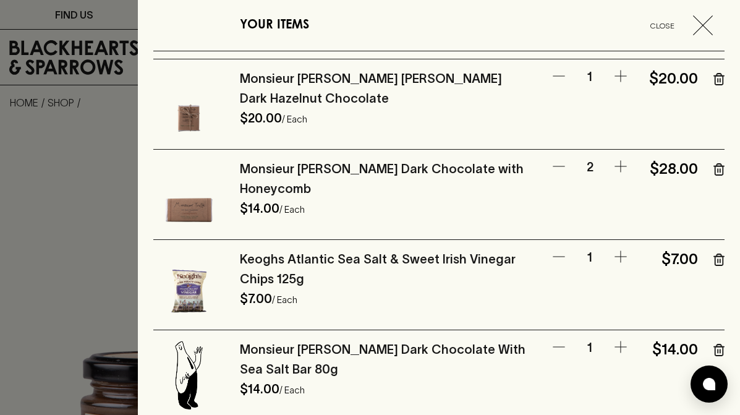
scroll to position [531, 0]
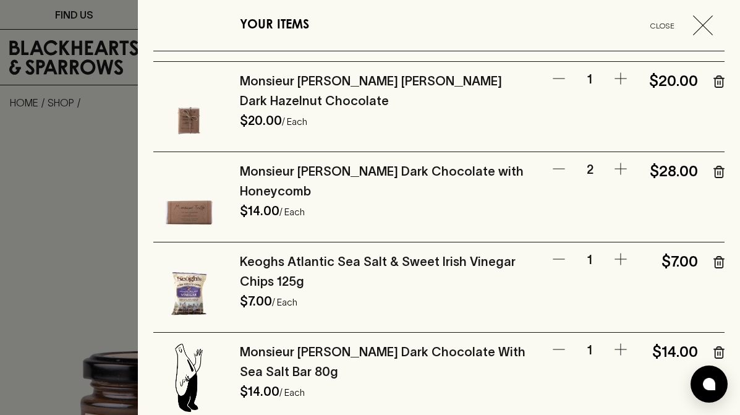
click at [560, 166] on icon "button" at bounding box center [559, 168] width 15 height 15
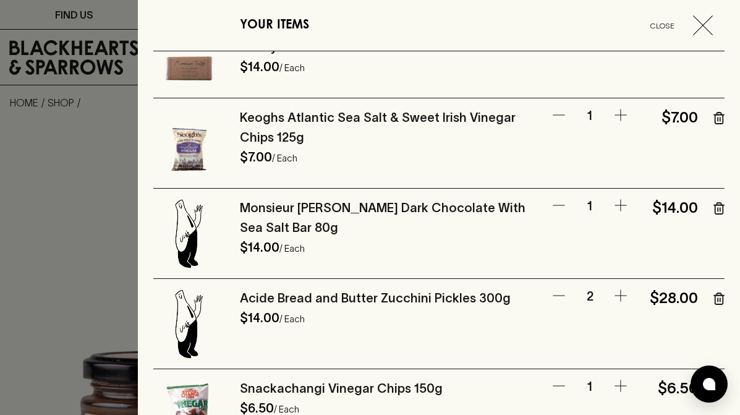
scroll to position [697, 0]
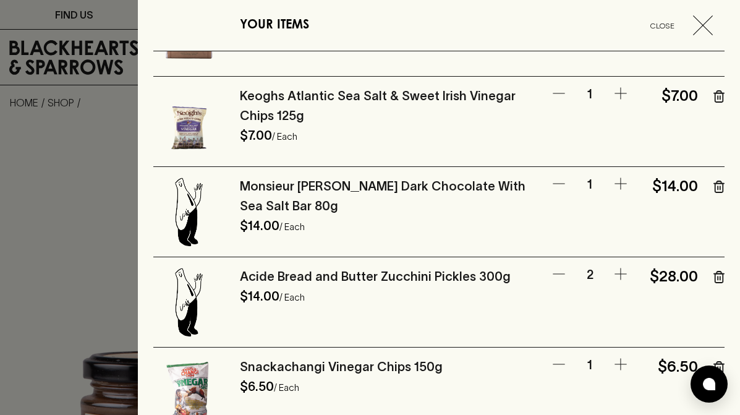
click at [717, 98] on icon "button" at bounding box center [719, 96] width 11 height 12
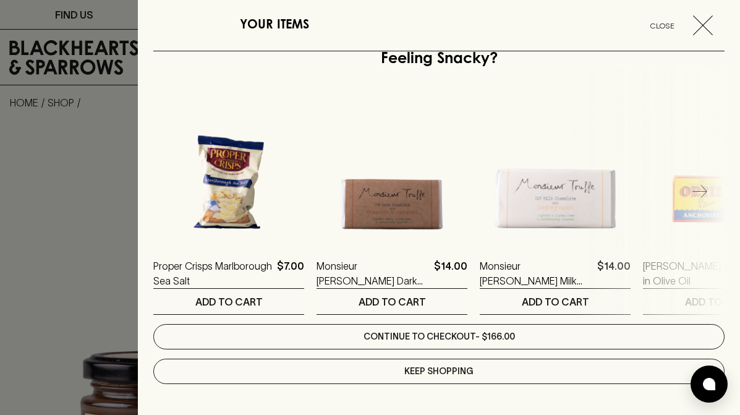
scroll to position [1328, 0]
click at [484, 338] on link "Continue to checkout - $166.00" at bounding box center [439, 336] width 572 height 25
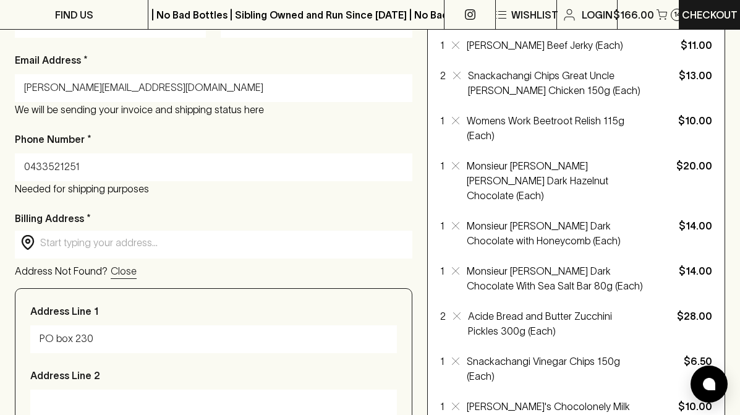
scroll to position [278, 0]
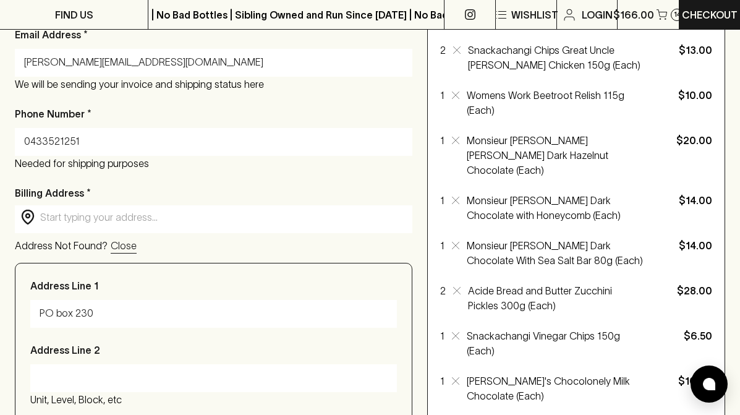
click at [154, 248] on div "Address Not Found? Close" at bounding box center [214, 245] width 398 height 15
type input "Ngadjuri Country"
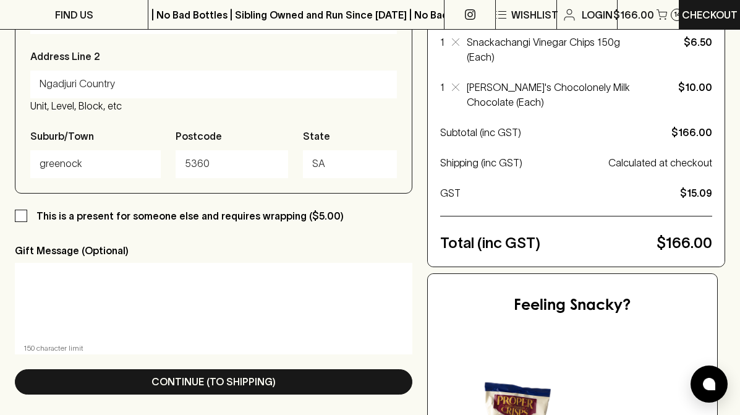
scroll to position [573, 0]
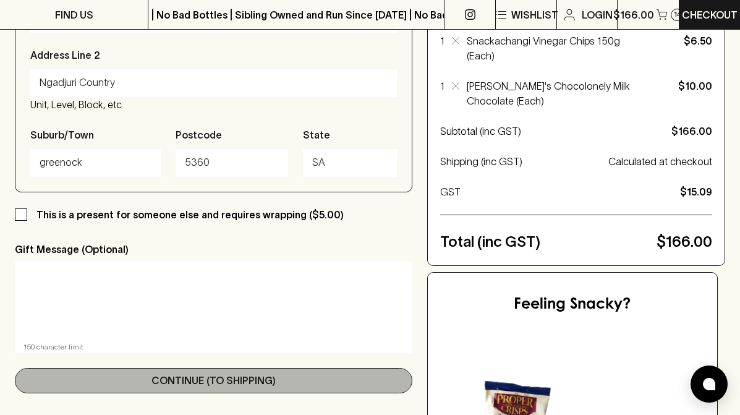
click at [351, 377] on button "Continue (To Shipping)" at bounding box center [214, 380] width 398 height 25
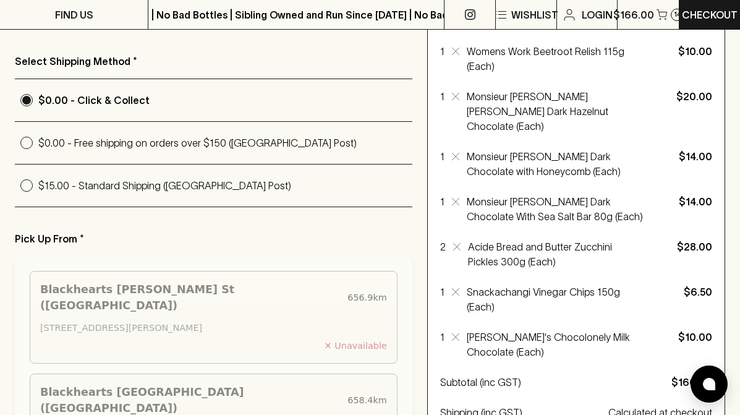
scroll to position [322, 0]
click at [344, 146] on p "$0.00 - Free shipping on orders over $150 (Australia Post)" at bounding box center [225, 142] width 374 height 15
click at [38, 146] on input "$0.00 - Free shipping on orders over $150 (Australia Post)" at bounding box center [27, 143] width 24 height 24
radio input "true"
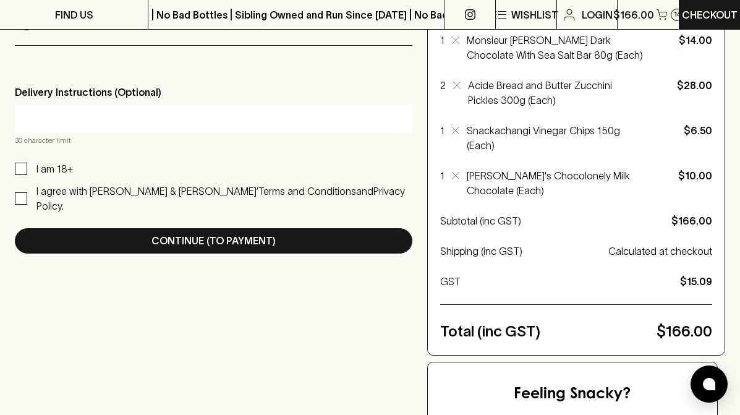
scroll to position [494, 0]
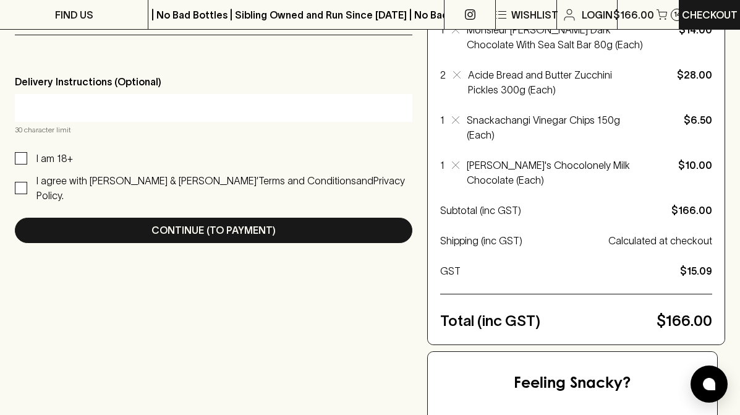
click at [19, 157] on input "I am 18+" at bounding box center [21, 158] width 12 height 12
checkbox input "true"
click at [25, 182] on input "I agree with Blackhearts & Sparrows’ Terms and Conditions and Privacy Policy." at bounding box center [21, 188] width 12 height 12
checkbox input "true"
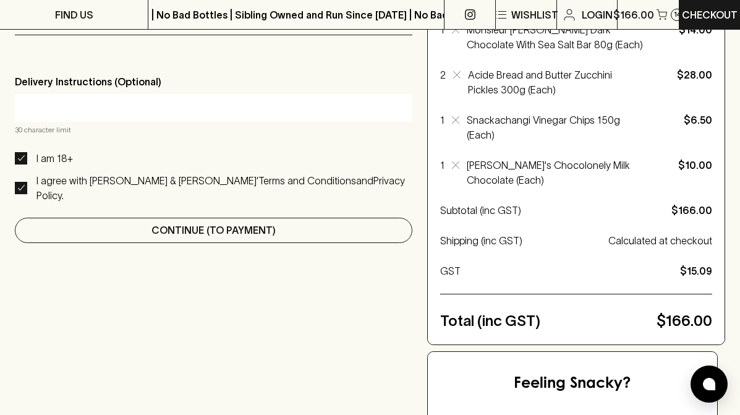
click at [261, 223] on p "Continue (To Payment)" at bounding box center [214, 230] width 124 height 15
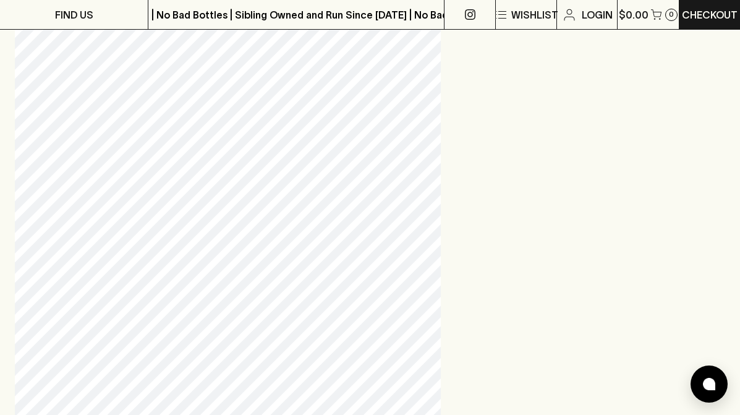
scroll to position [533, 0]
